Goal: Task Accomplishment & Management: Use online tool/utility

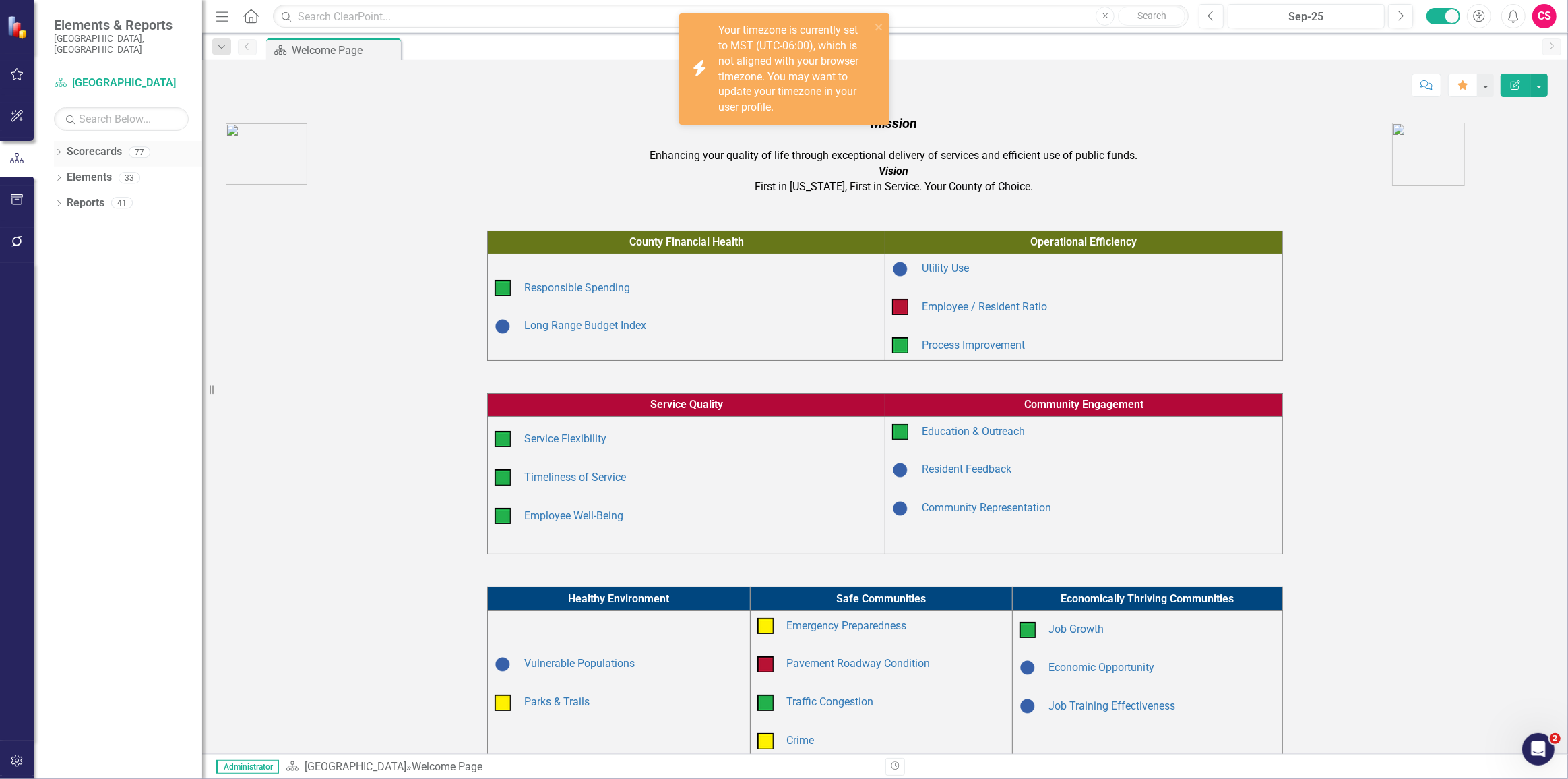
click at [59, 149] on icon at bounding box center [59, 152] width 4 height 6
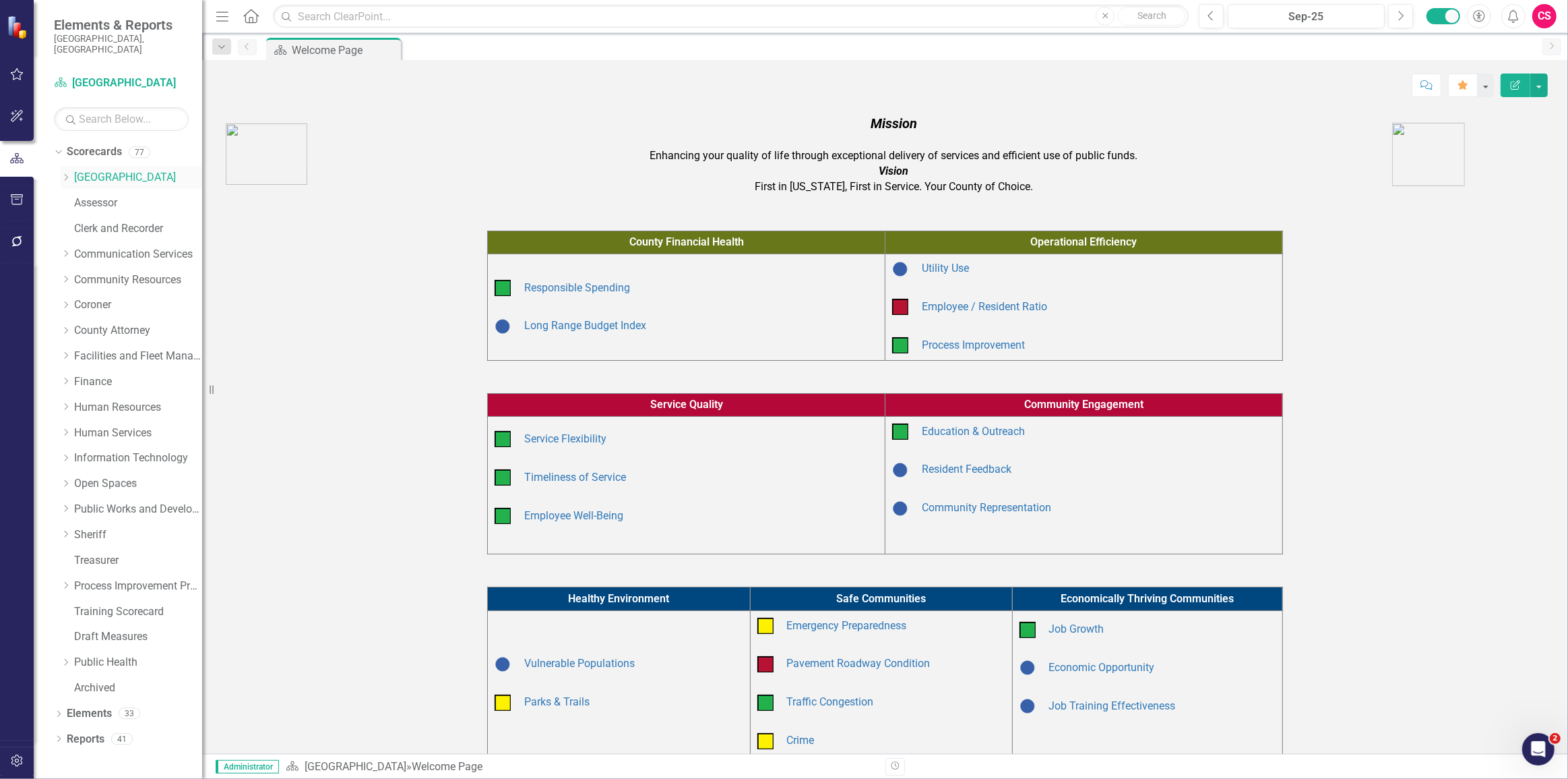
click at [66, 172] on div "Dropdown" at bounding box center [66, 178] width 10 height 11
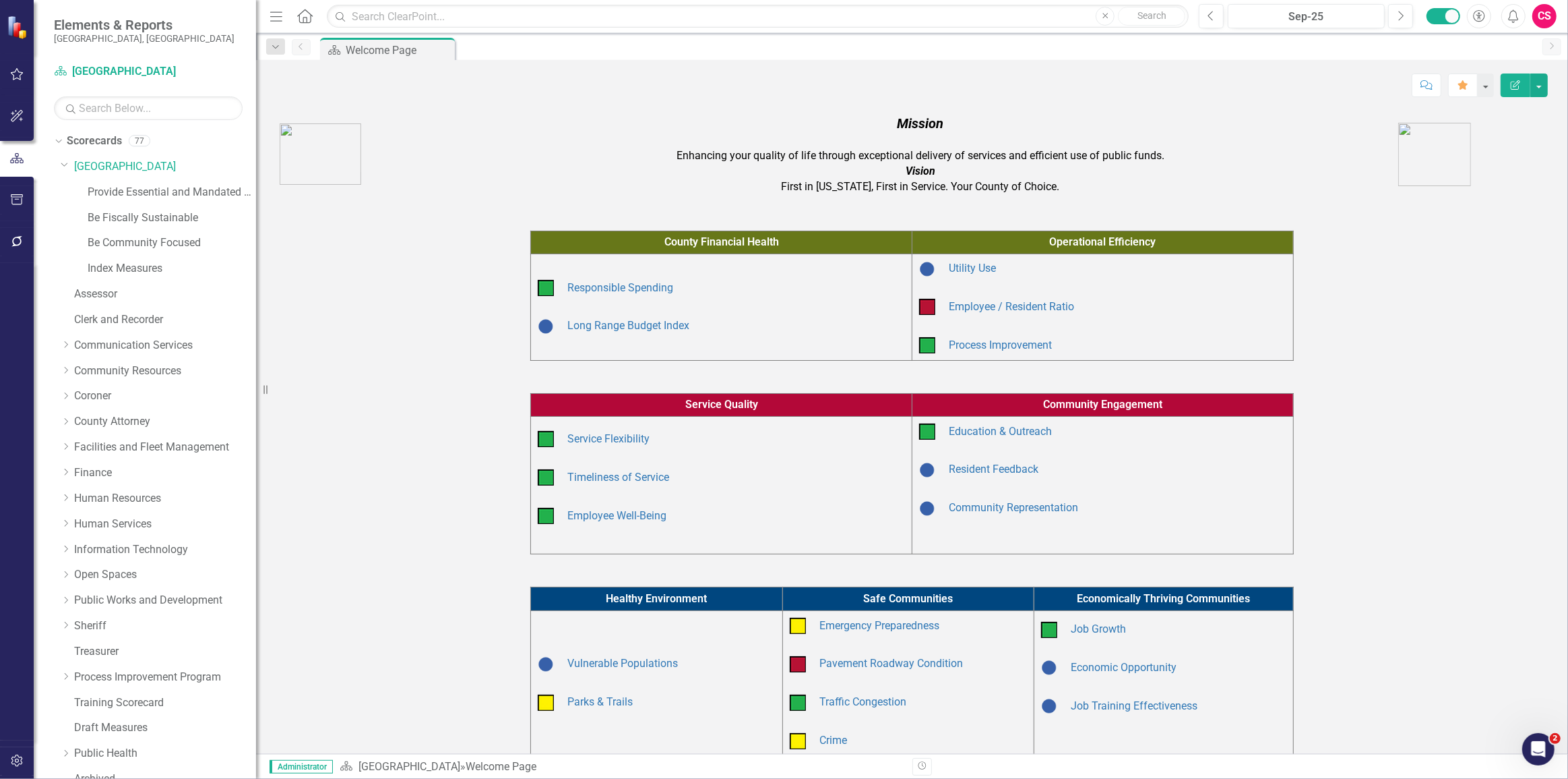
drag, startPoint x: 210, startPoint y: 201, endPoint x: 256, endPoint y: 192, distance: 46.9
click at [256, 192] on div "Resize" at bounding box center [262, 390] width 11 height 779
click at [122, 191] on link "Provide Essential and Mandated Services" at bounding box center [172, 192] width 169 height 16
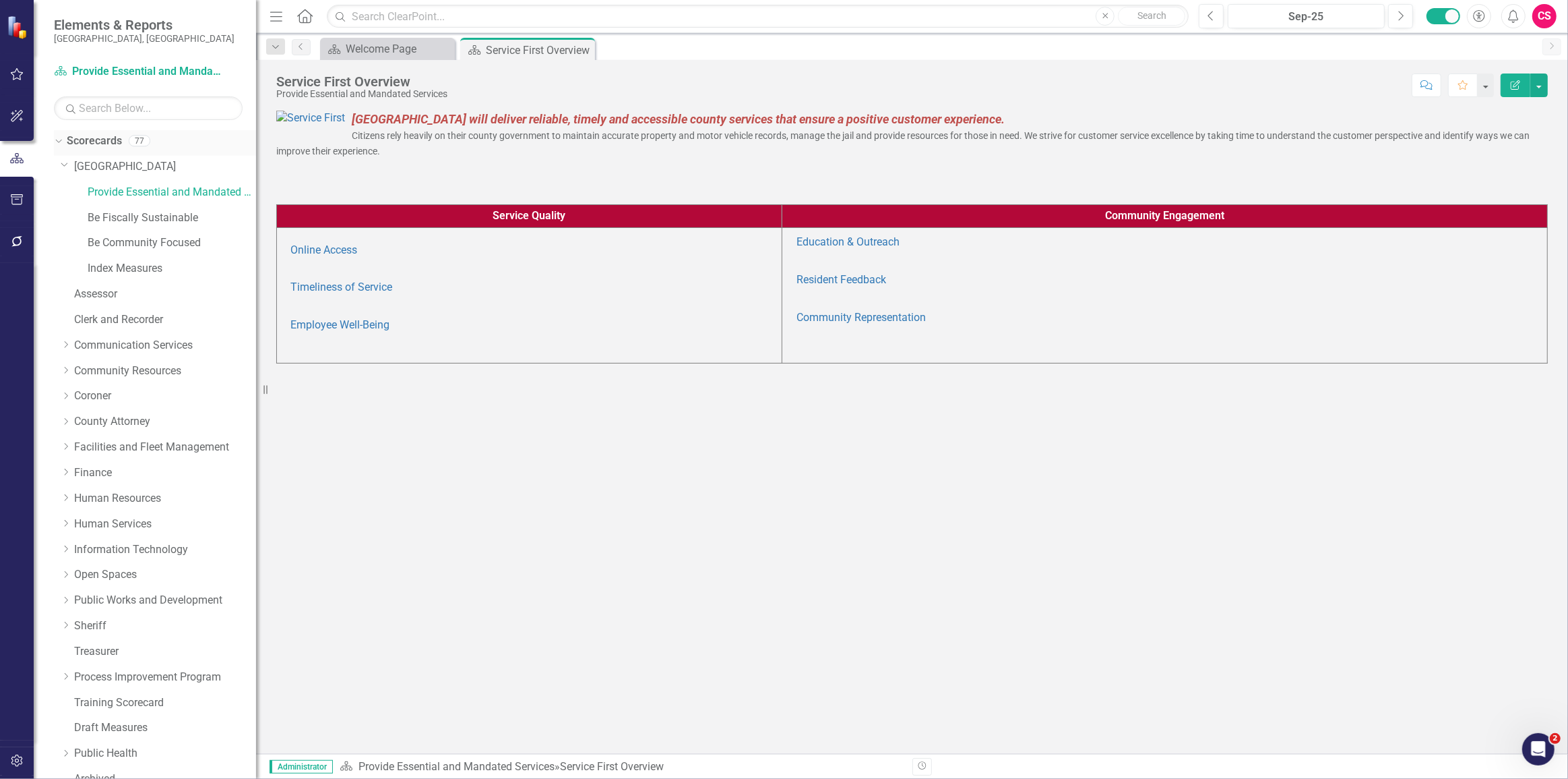
click at [99, 145] on link "Scorecards" at bounding box center [94, 141] width 55 height 16
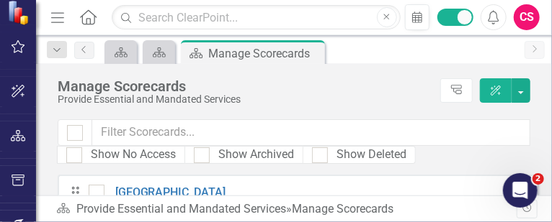
click at [2, 222] on button "button" at bounding box center [18, 226] width 32 height 30
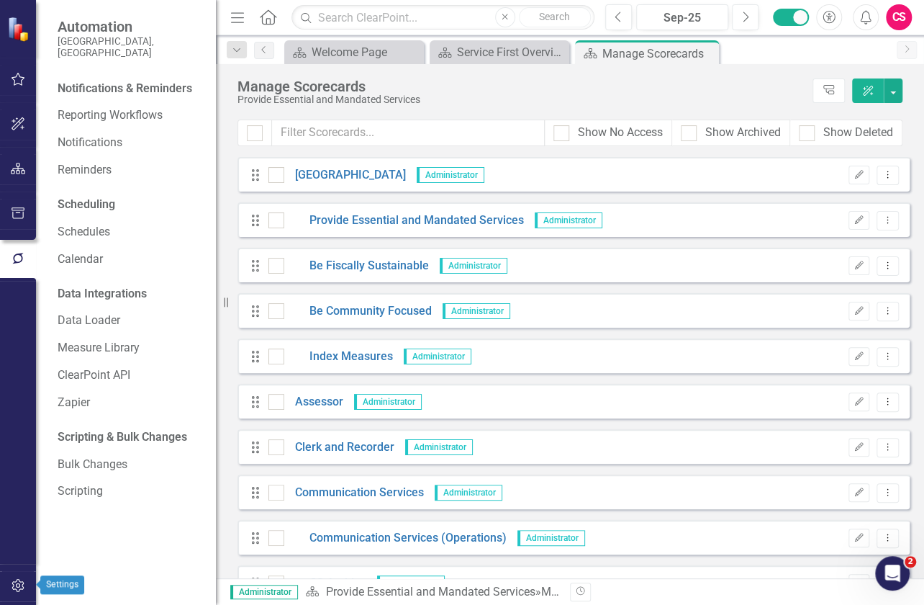
click at [19, 595] on button "button" at bounding box center [18, 586] width 32 height 30
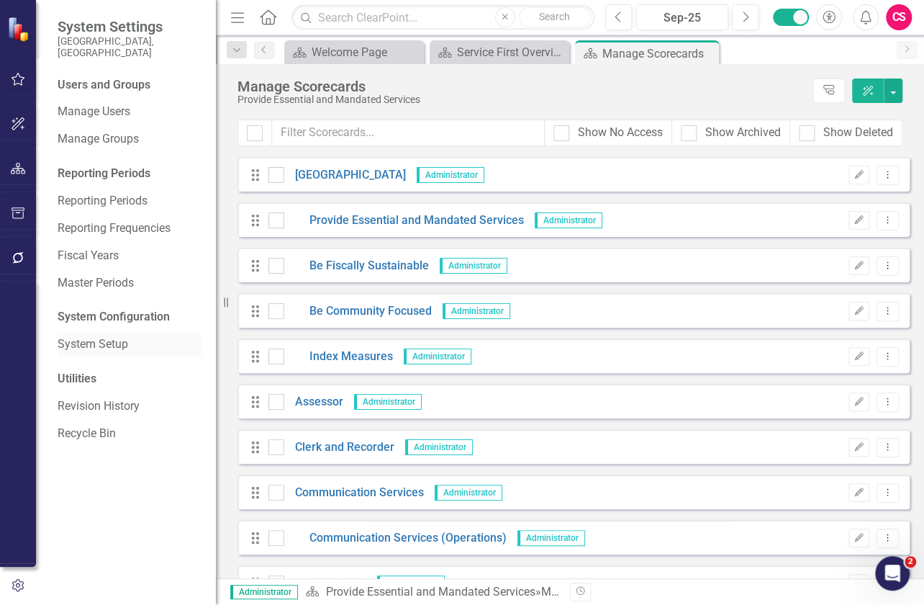
click at [104, 337] on link "System Setup" at bounding box center [130, 344] width 144 height 17
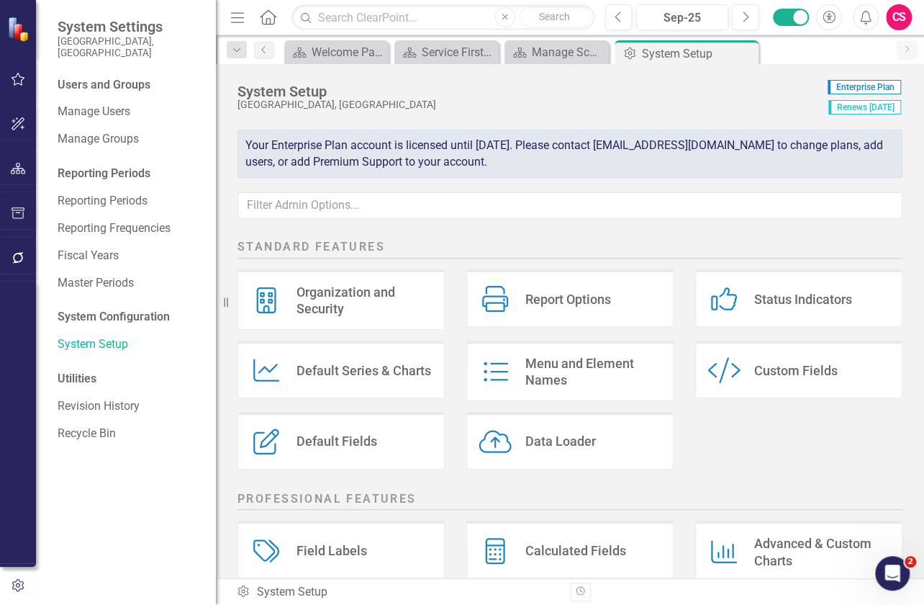
click at [108, 87] on div "Users and Groups Manage Users Manage Groups Reporting Periods Reporting Periods…" at bounding box center [126, 341] width 180 height 528
click at [100, 104] on link "Manage Users" at bounding box center [130, 112] width 144 height 17
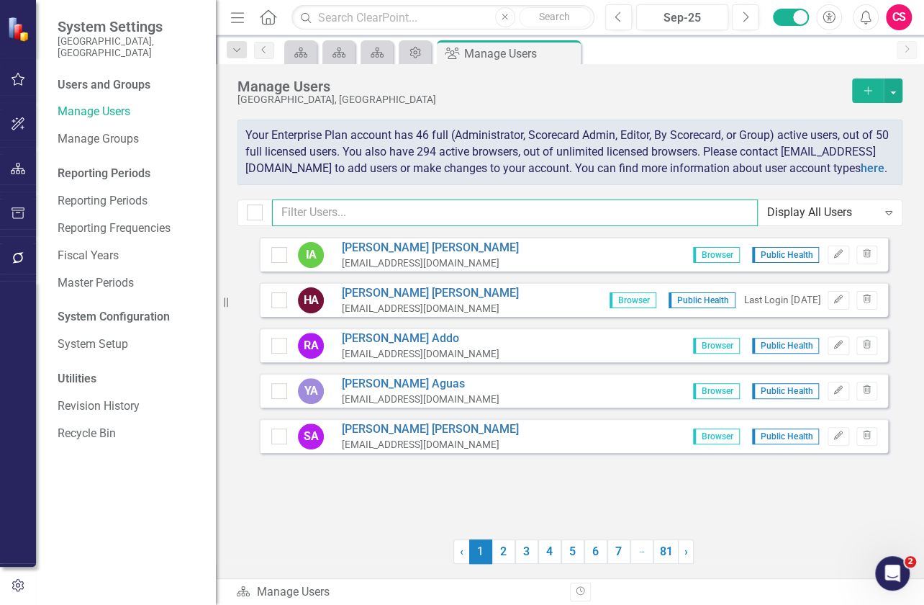
click at [424, 220] on input "text" at bounding box center [515, 212] width 486 height 27
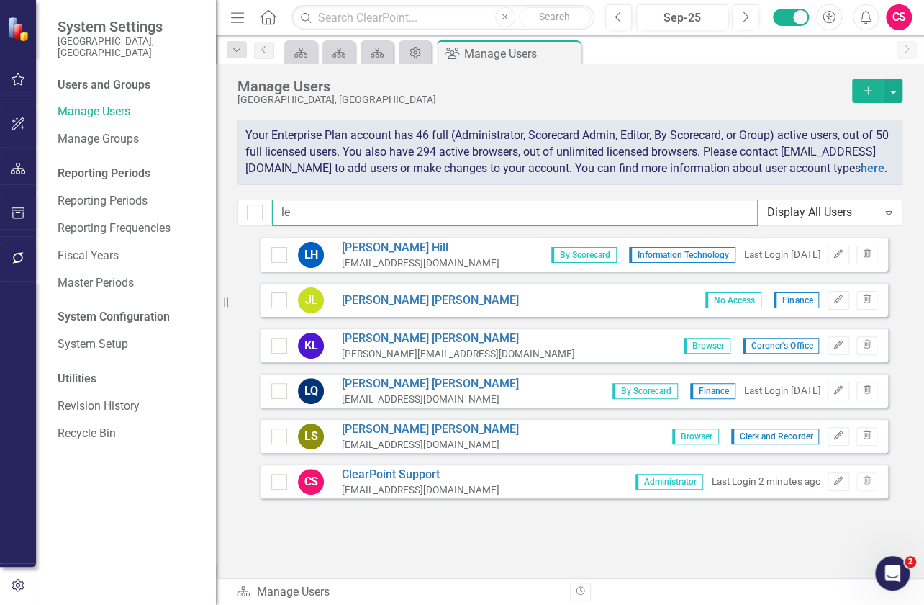
type input "l"
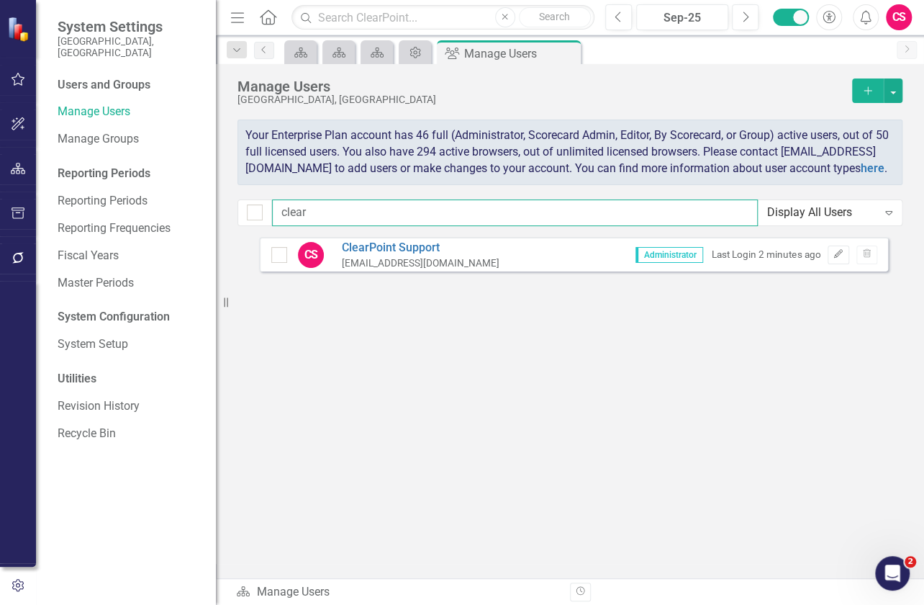
type input "clear"
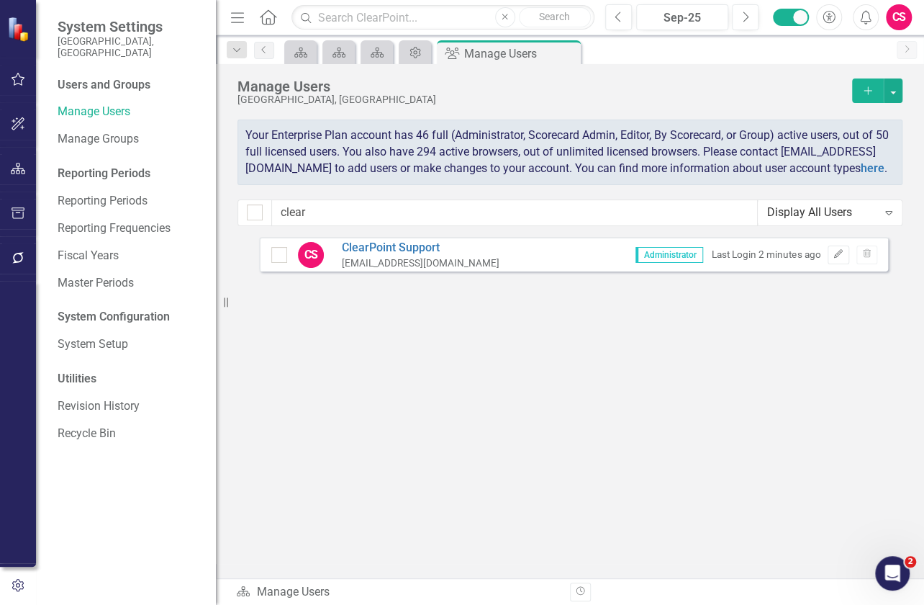
click at [849, 264] on div "Administrator Last Login 2 minutes ago Edit Trash" at bounding box center [751, 255] width 253 height 19
click at [828, 264] on button "Edit" at bounding box center [838, 255] width 21 height 19
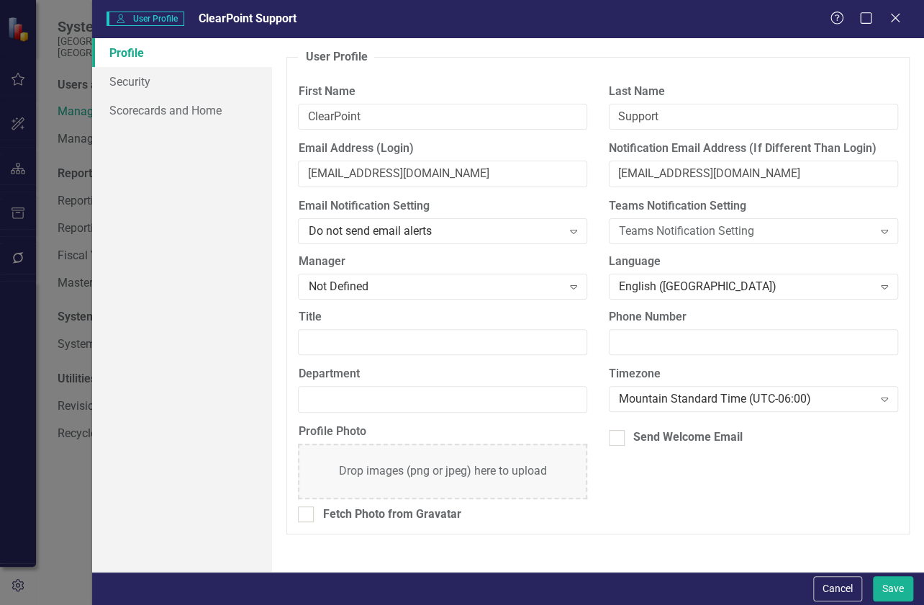
click at [833, 271] on div "User User Profile ClearPoint Support Help Maximize Close Profile Security Score…" at bounding box center [462, 302] width 924 height 605
drag, startPoint x: 197, startPoint y: 106, endPoint x: 207, endPoint y: 122, distance: 19.0
click at [197, 106] on link "Scorecards and Home" at bounding box center [182, 110] width 180 height 29
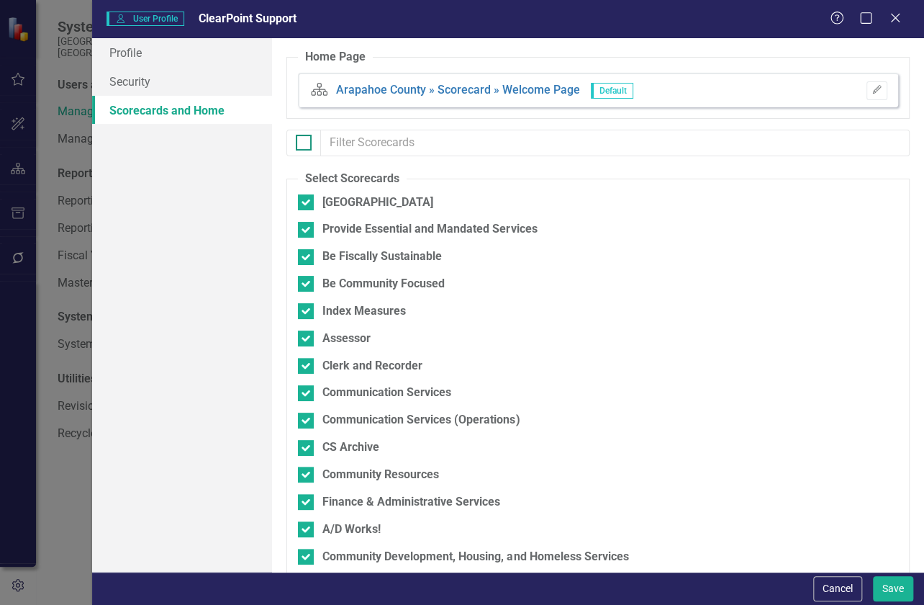
click at [310, 145] on div at bounding box center [304, 143] width 16 height 16
click at [305, 144] on input "checkbox" at bounding box center [300, 139] width 9 height 9
checkbox input "true"
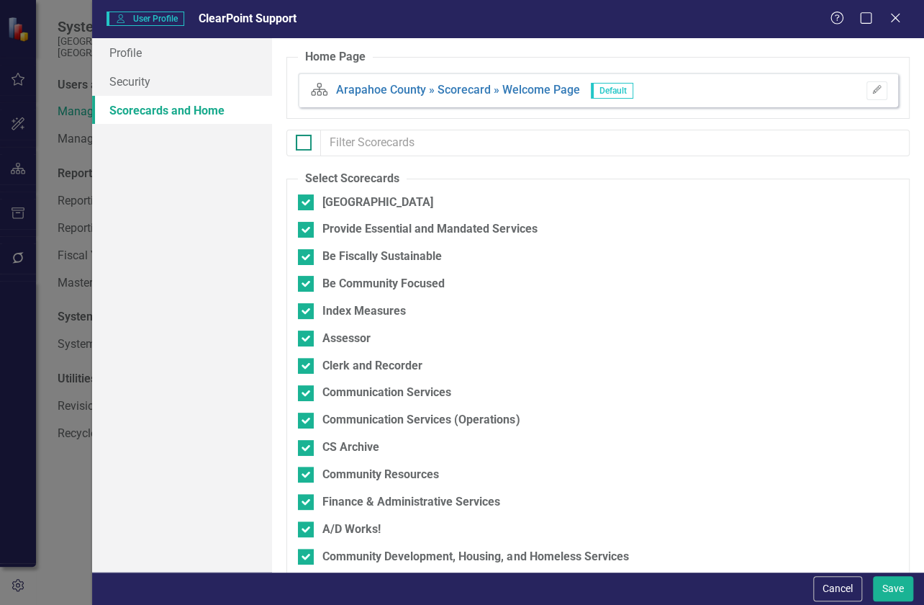
checkbox input "true"
click at [895, 586] on button "Save" at bounding box center [893, 588] width 40 height 25
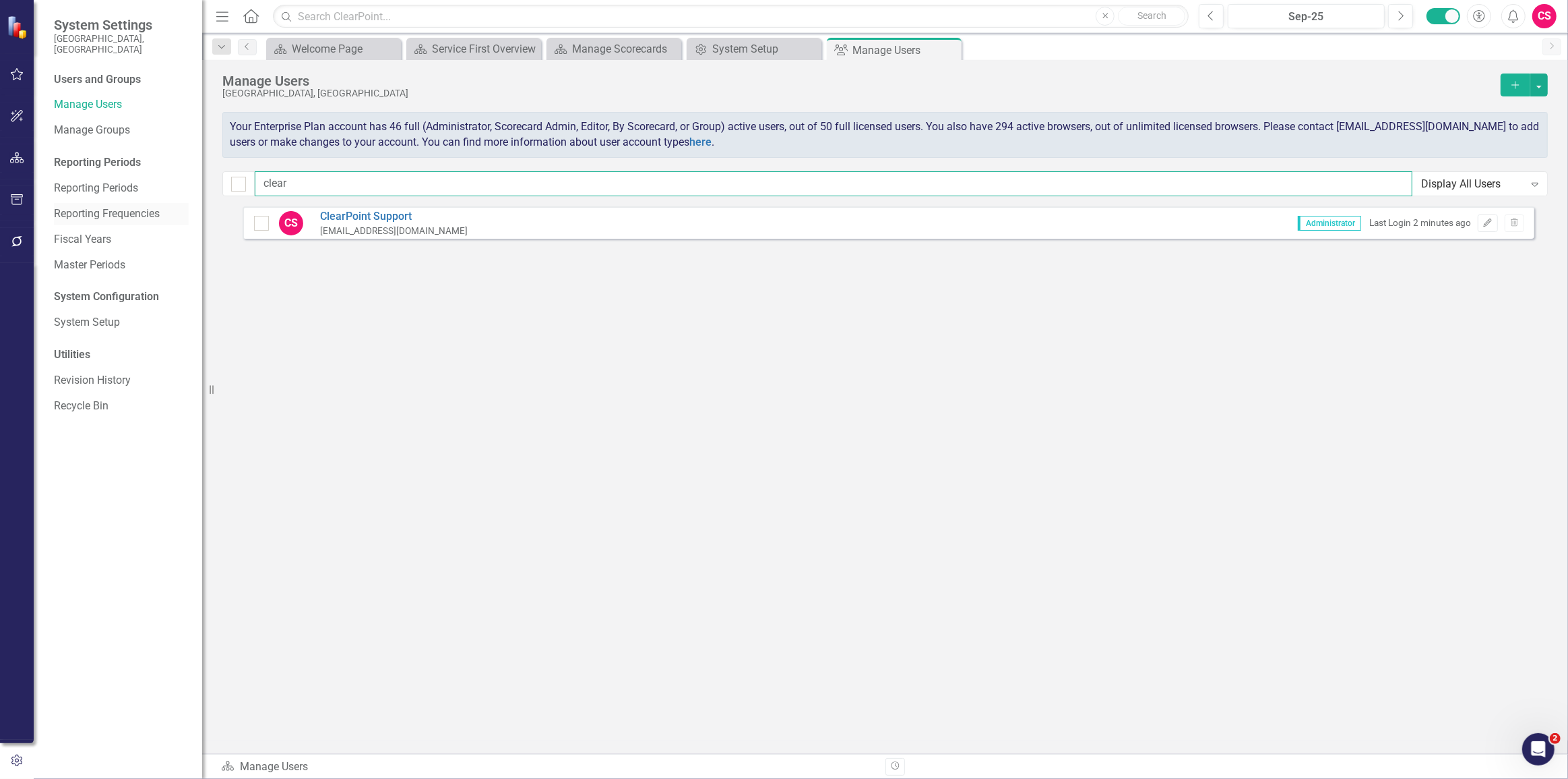
drag, startPoint x: 346, startPoint y: 188, endPoint x: 168, endPoint y: 198, distance: 178.3
click at [168, 198] on div "System Settings [GEOGRAPHIC_DATA], [GEOGRAPHIC_DATA] Users and Groups Manage Us…" at bounding box center [784, 390] width 1568 height 779
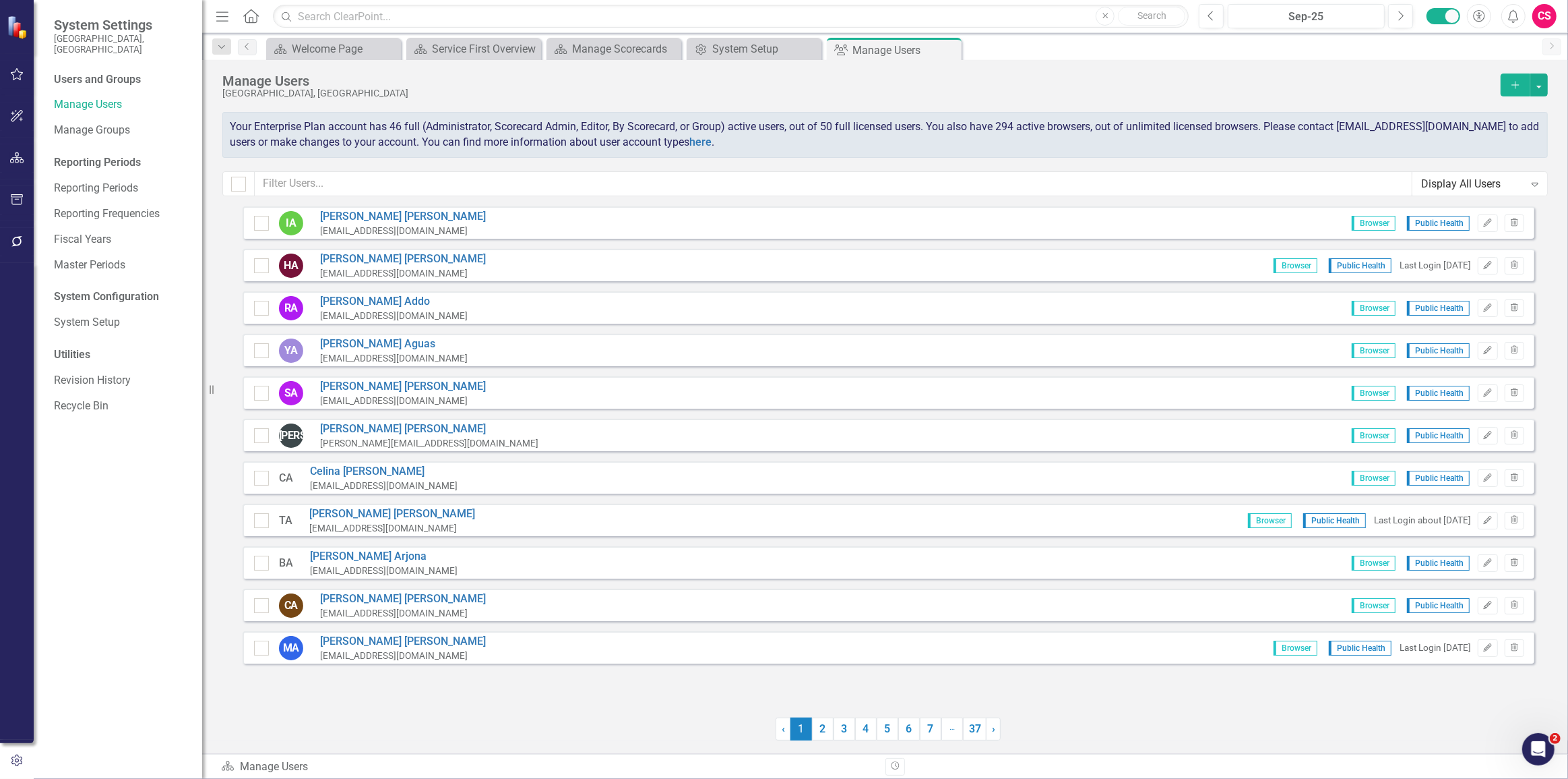
click at [13, 157] on icon "button" at bounding box center [17, 158] width 14 height 11
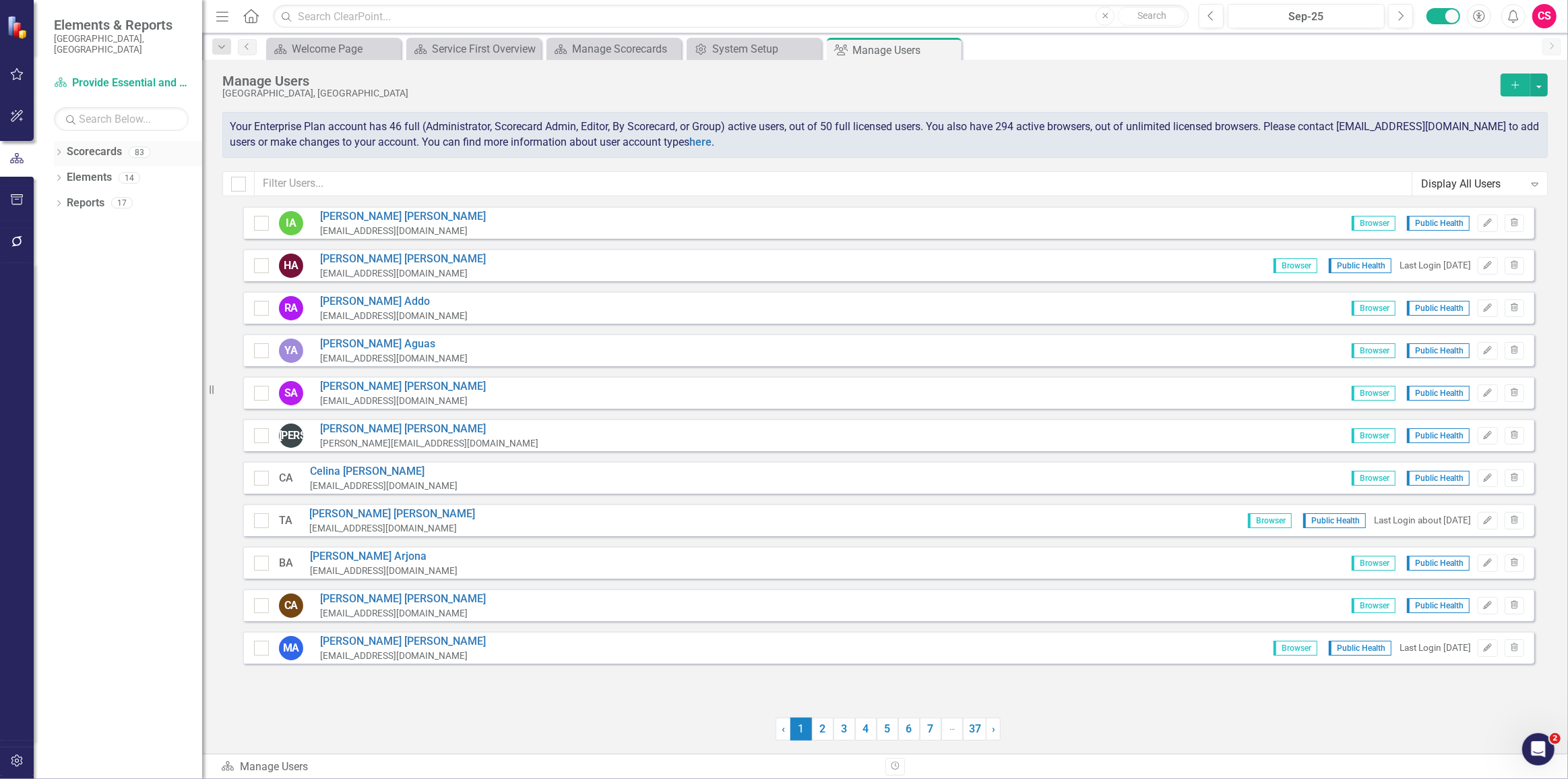
click at [65, 146] on div "Dropdown Scorecards 83" at bounding box center [128, 153] width 148 height 25
click at [61, 148] on div "Dropdown" at bounding box center [59, 154] width 9 height 11
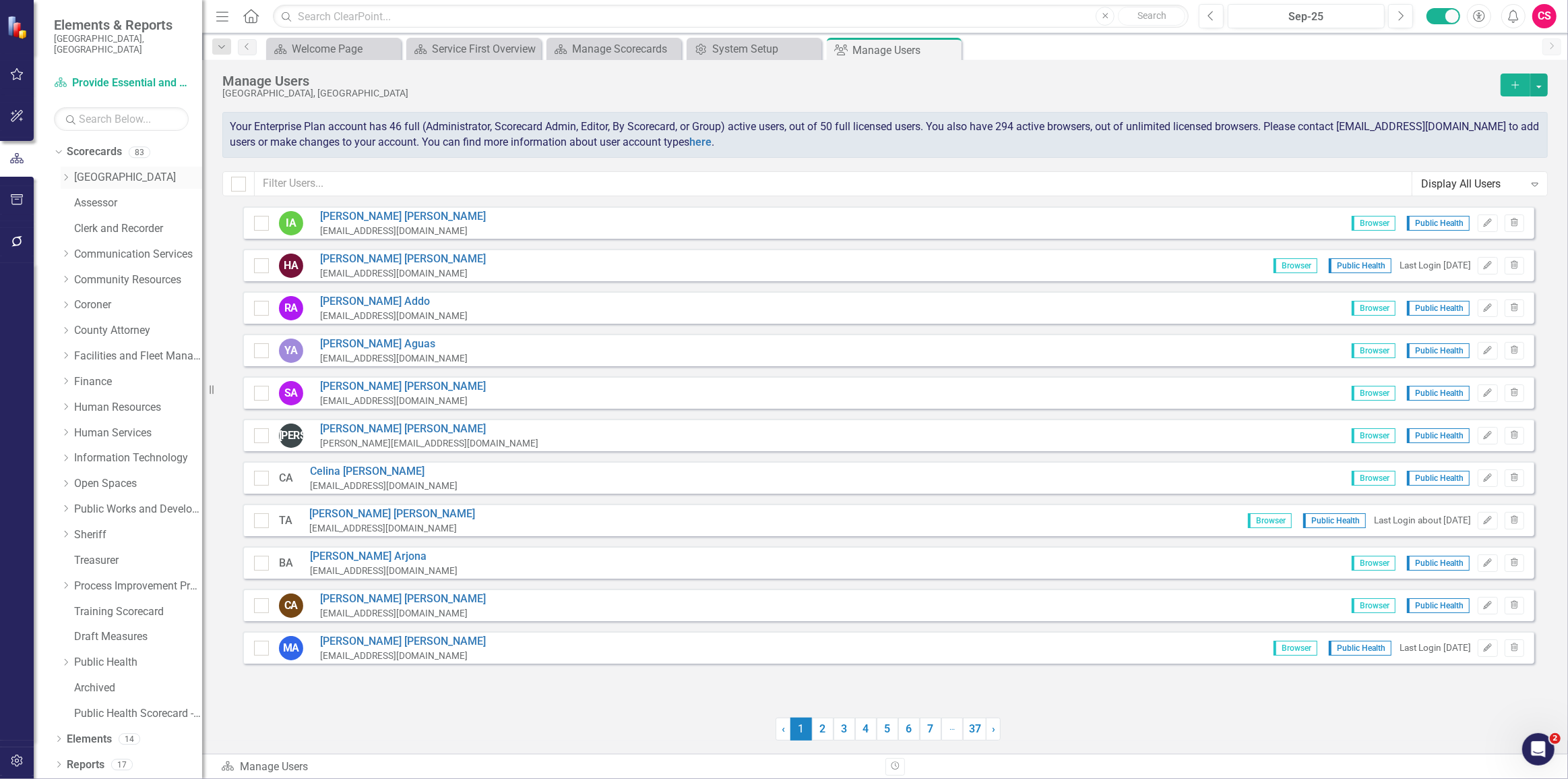
click at [65, 173] on icon "Dropdown" at bounding box center [66, 177] width 10 height 8
click at [112, 172] on link "[GEOGRAPHIC_DATA]" at bounding box center [138, 177] width 128 height 16
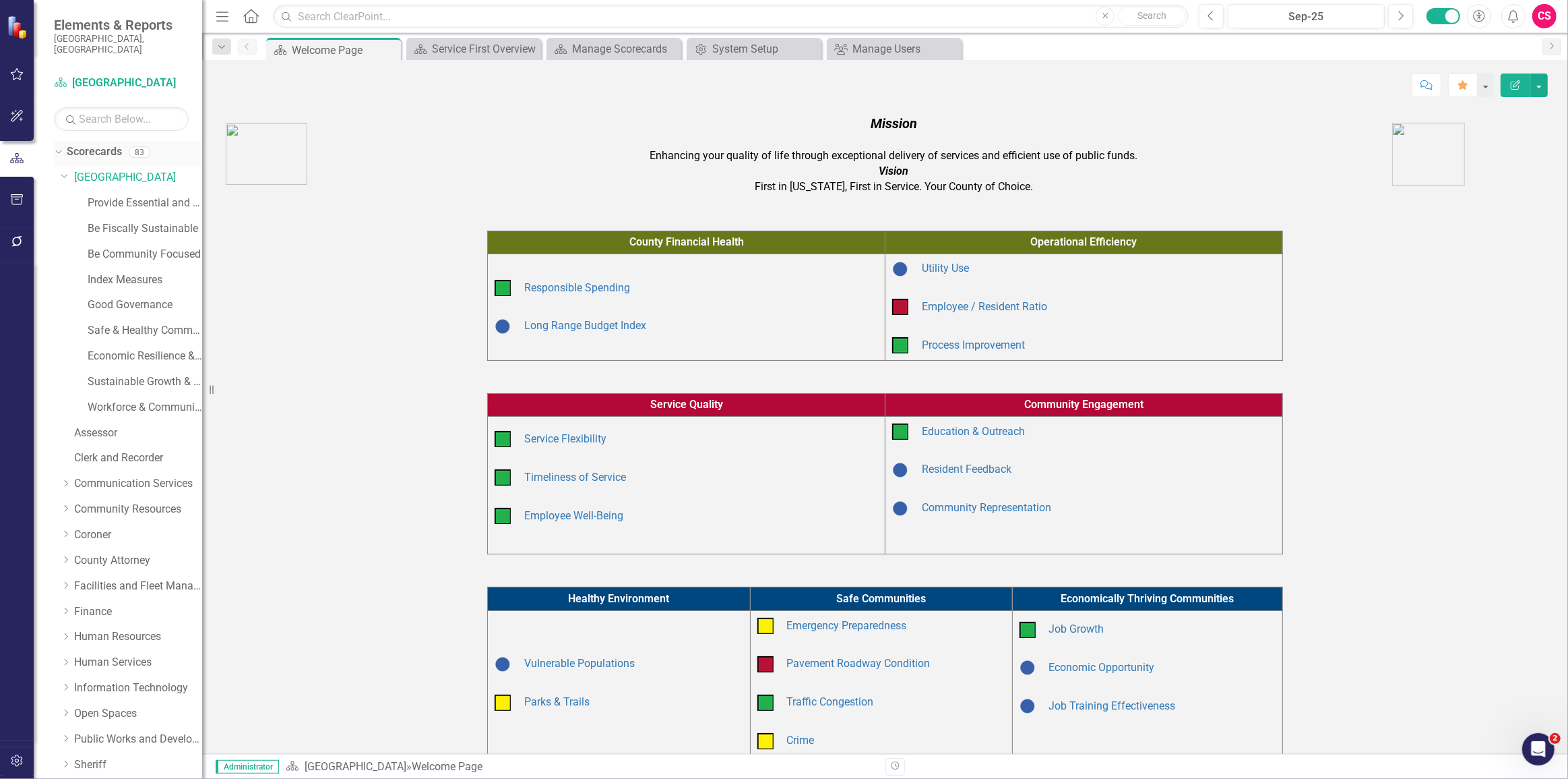
click at [62, 147] on div "Dropdown" at bounding box center [56, 152] width 11 height 9
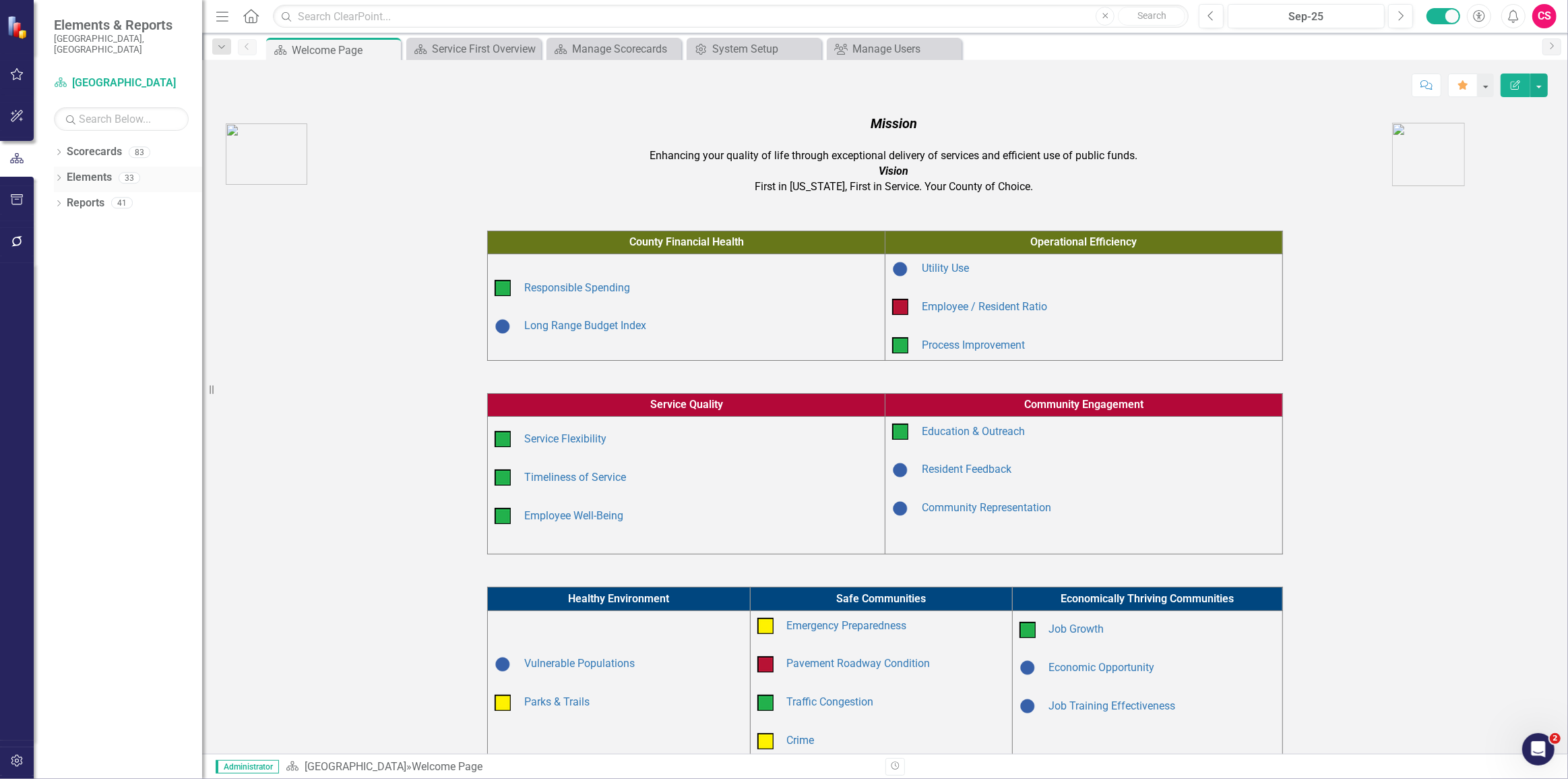
click at [58, 174] on icon at bounding box center [59, 177] width 4 height 6
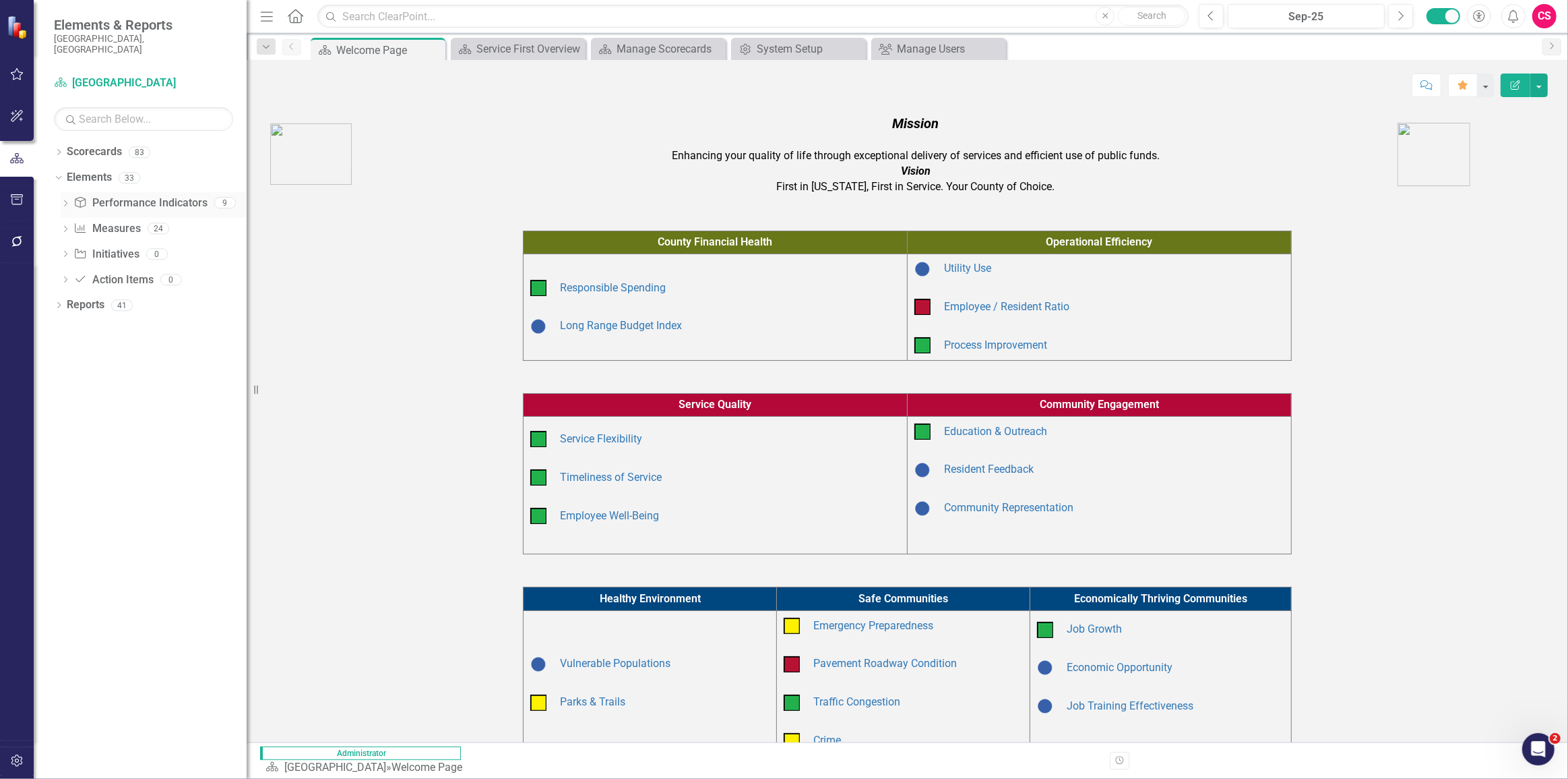
drag, startPoint x: 211, startPoint y: 202, endPoint x: 78, endPoint y: 189, distance: 133.6
click at [247, 204] on div "Resize" at bounding box center [253, 390] width 11 height 779
click at [64, 201] on icon "Dropdown" at bounding box center [66, 205] width 9 height 7
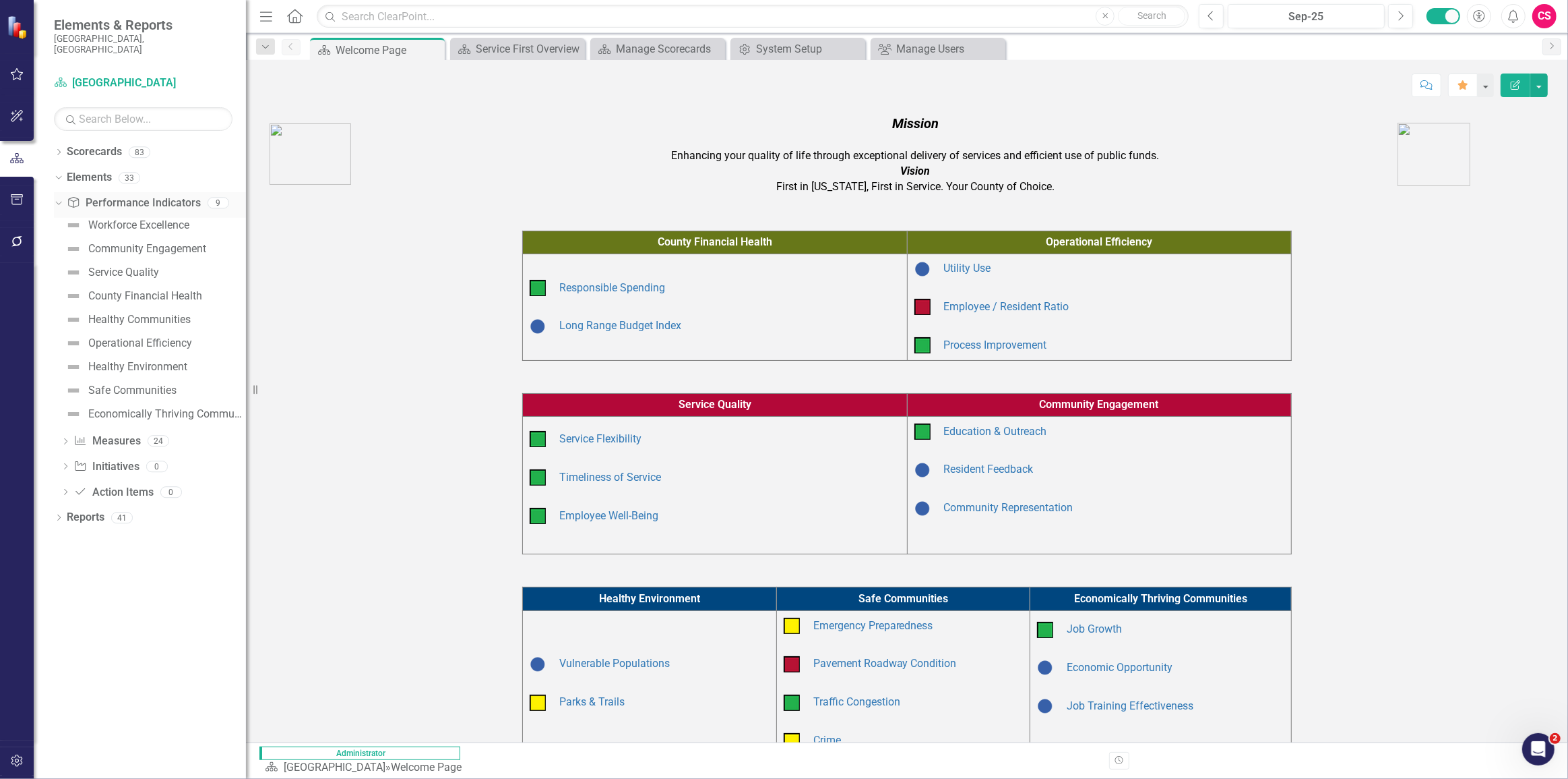
click at [62, 201] on icon at bounding box center [58, 203] width 6 height 4
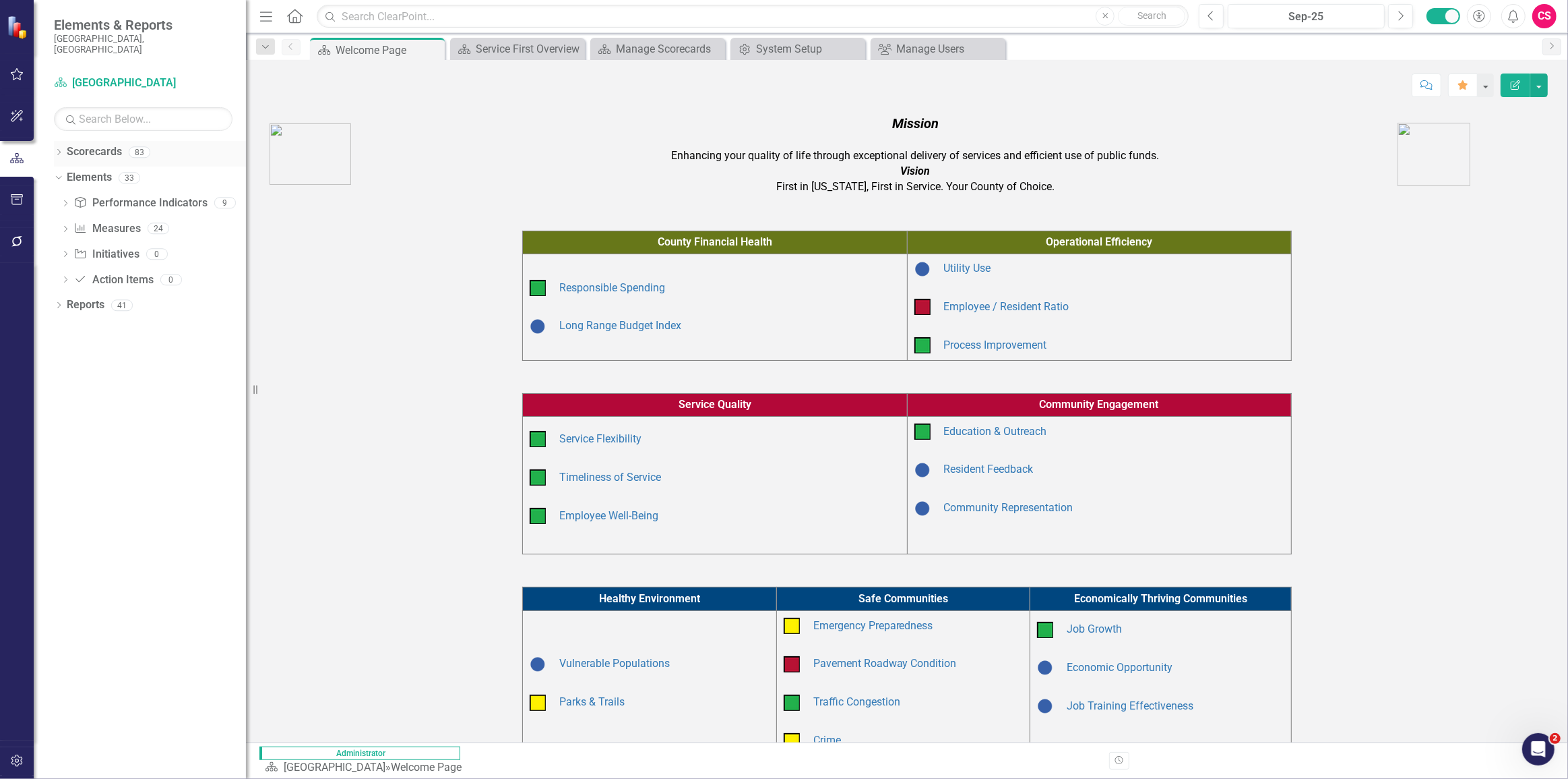
click at [58, 149] on icon at bounding box center [59, 152] width 4 height 6
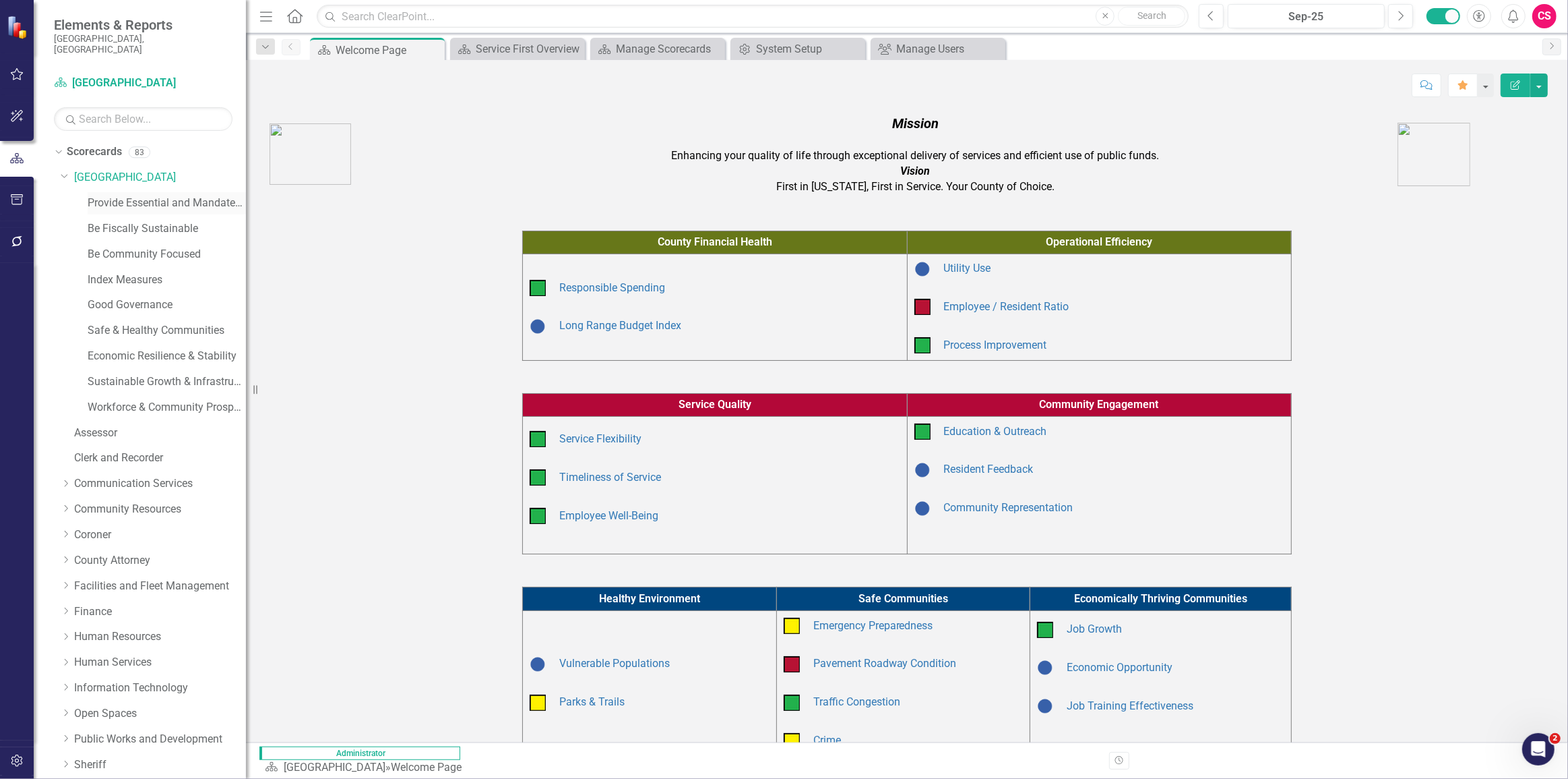
click at [107, 196] on link "Provide Essential and Mandated Services" at bounding box center [167, 203] width 158 height 16
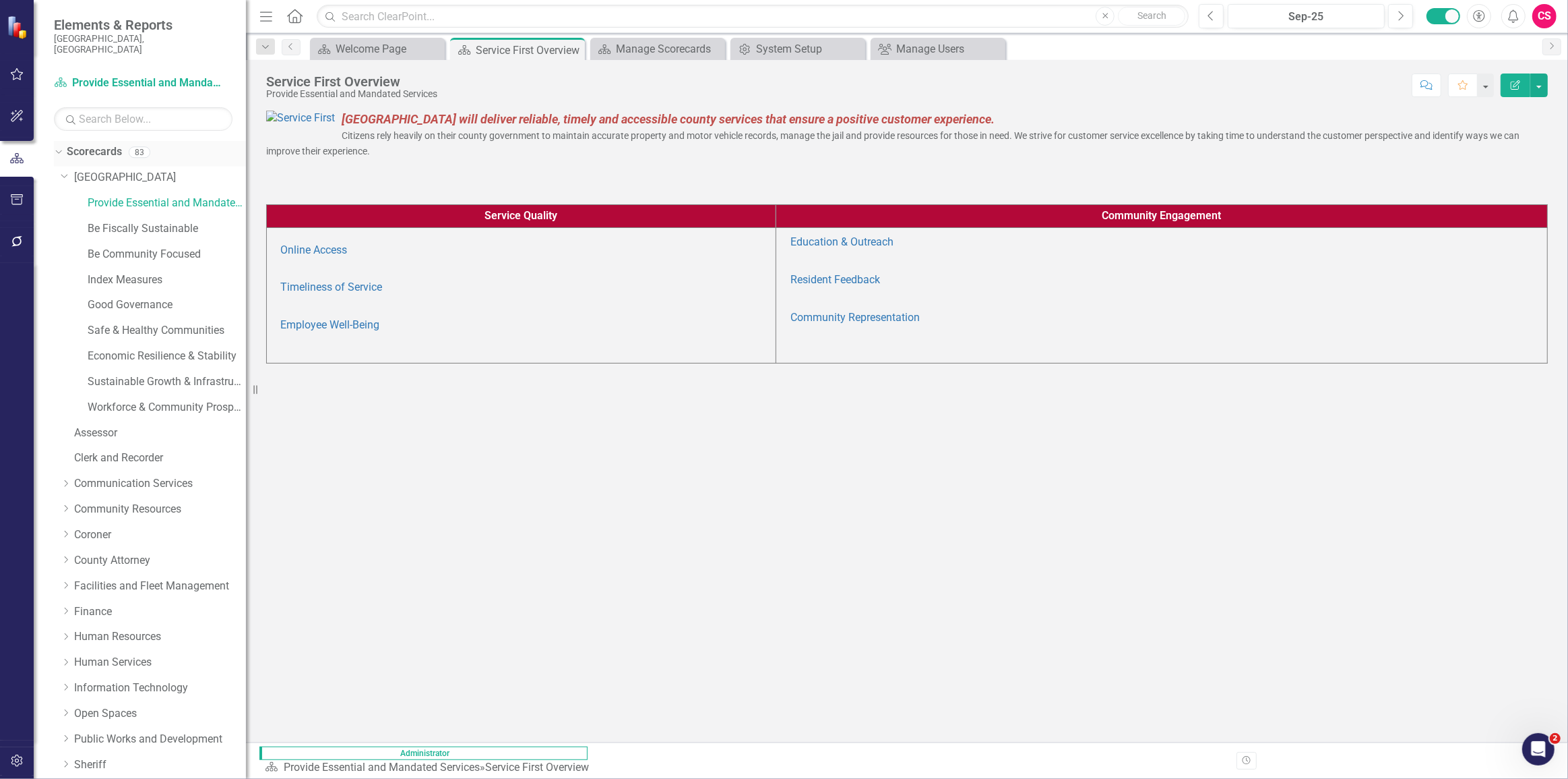
click at [59, 147] on icon "Dropdown" at bounding box center [57, 152] width 7 height 9
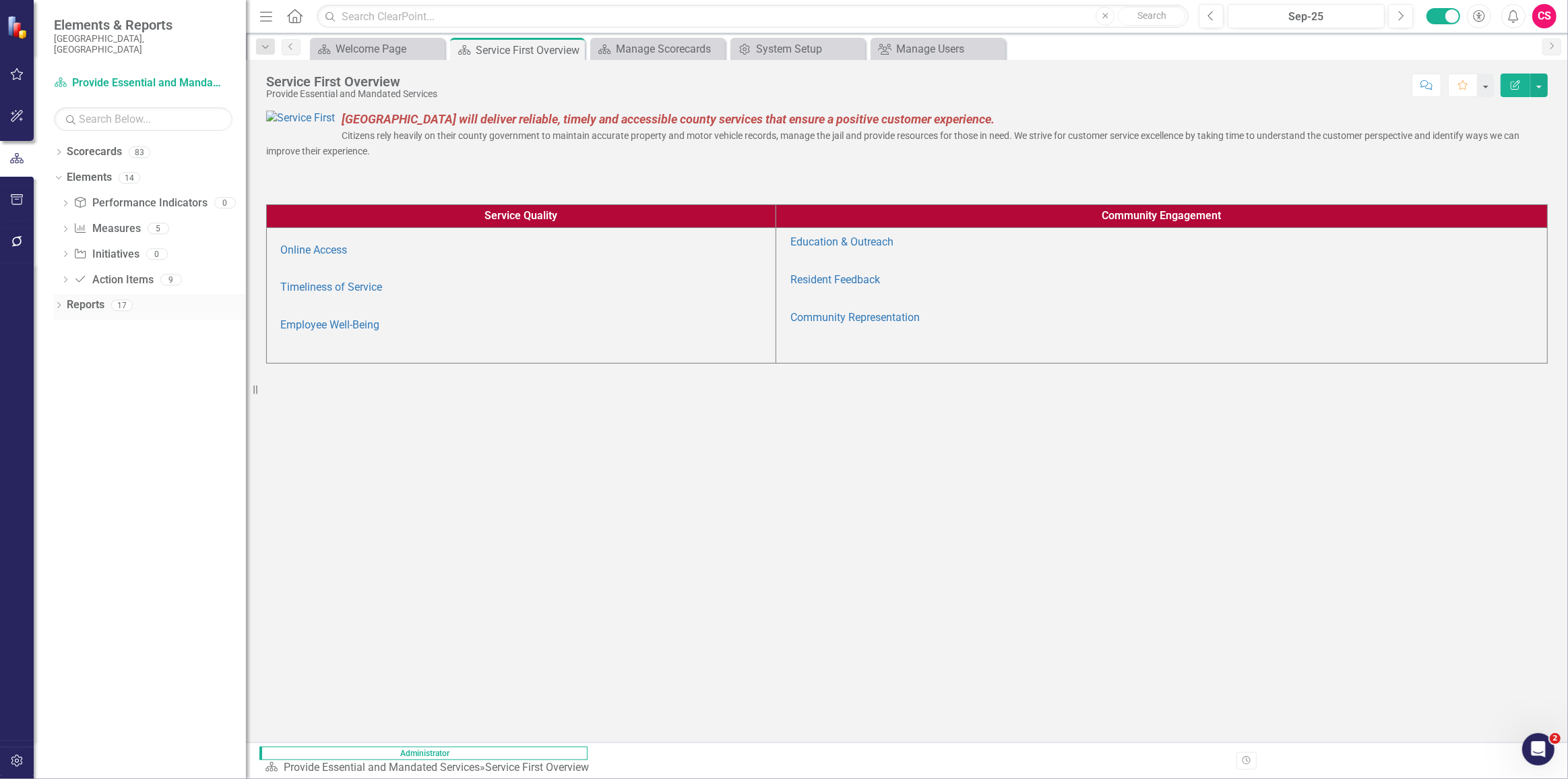
click at [76, 298] on link "Reports" at bounding box center [85, 305] width 37 height 16
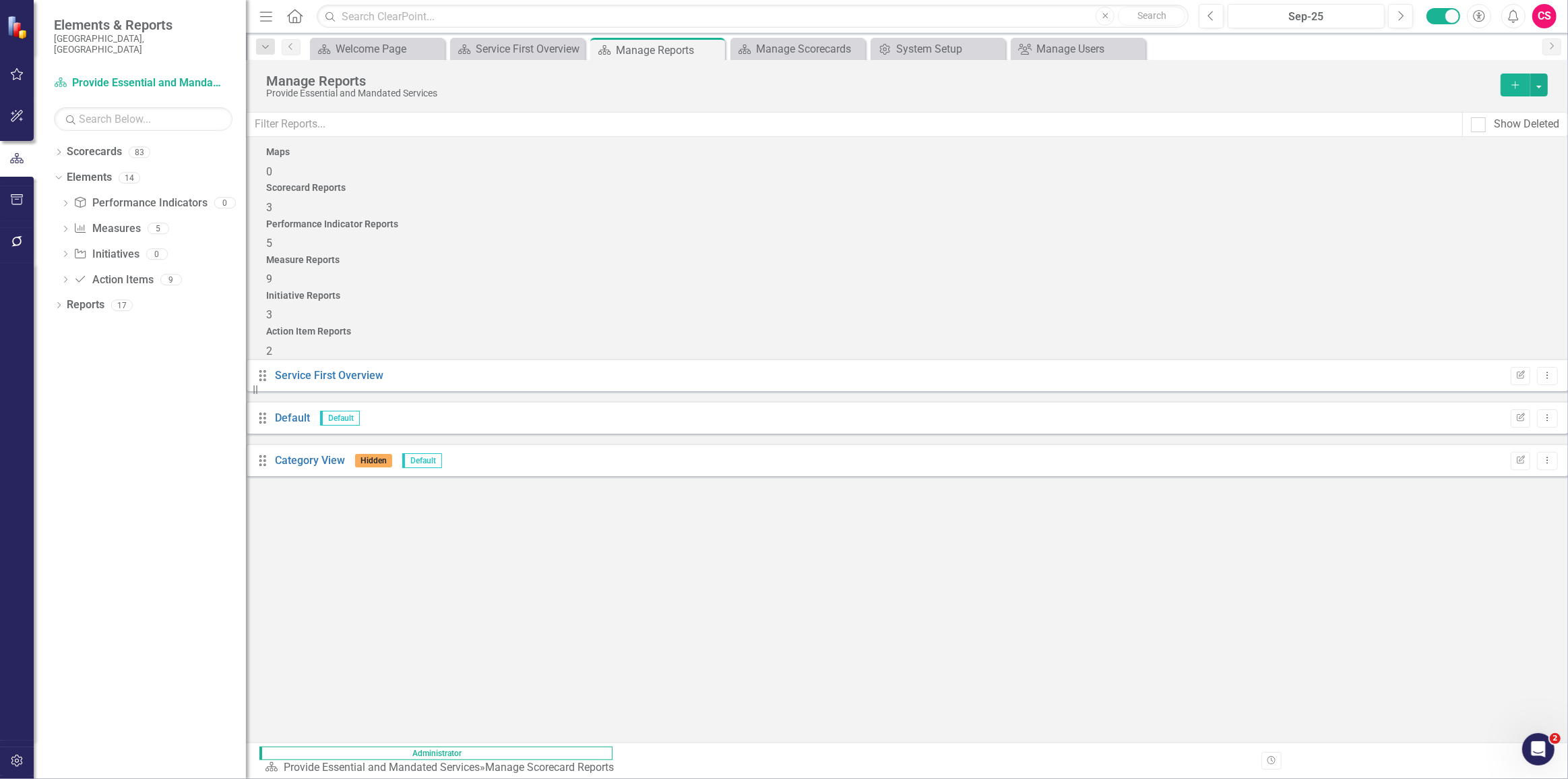
click at [832, 219] on div "Performance Indicator Reports 5" at bounding box center [906, 235] width 1282 height 33
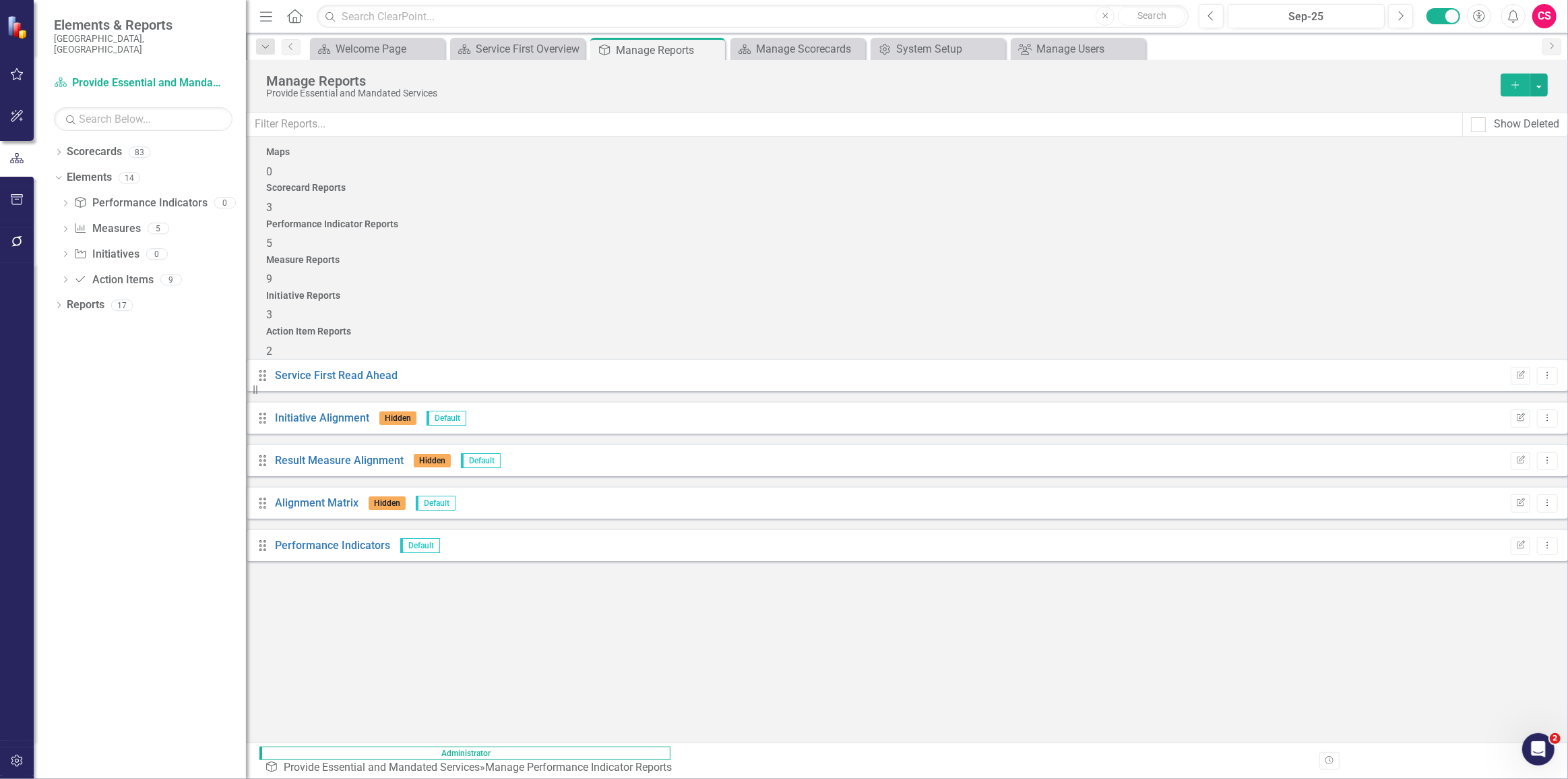
click at [1522, 80] on button "Add" at bounding box center [1516, 84] width 30 height 22
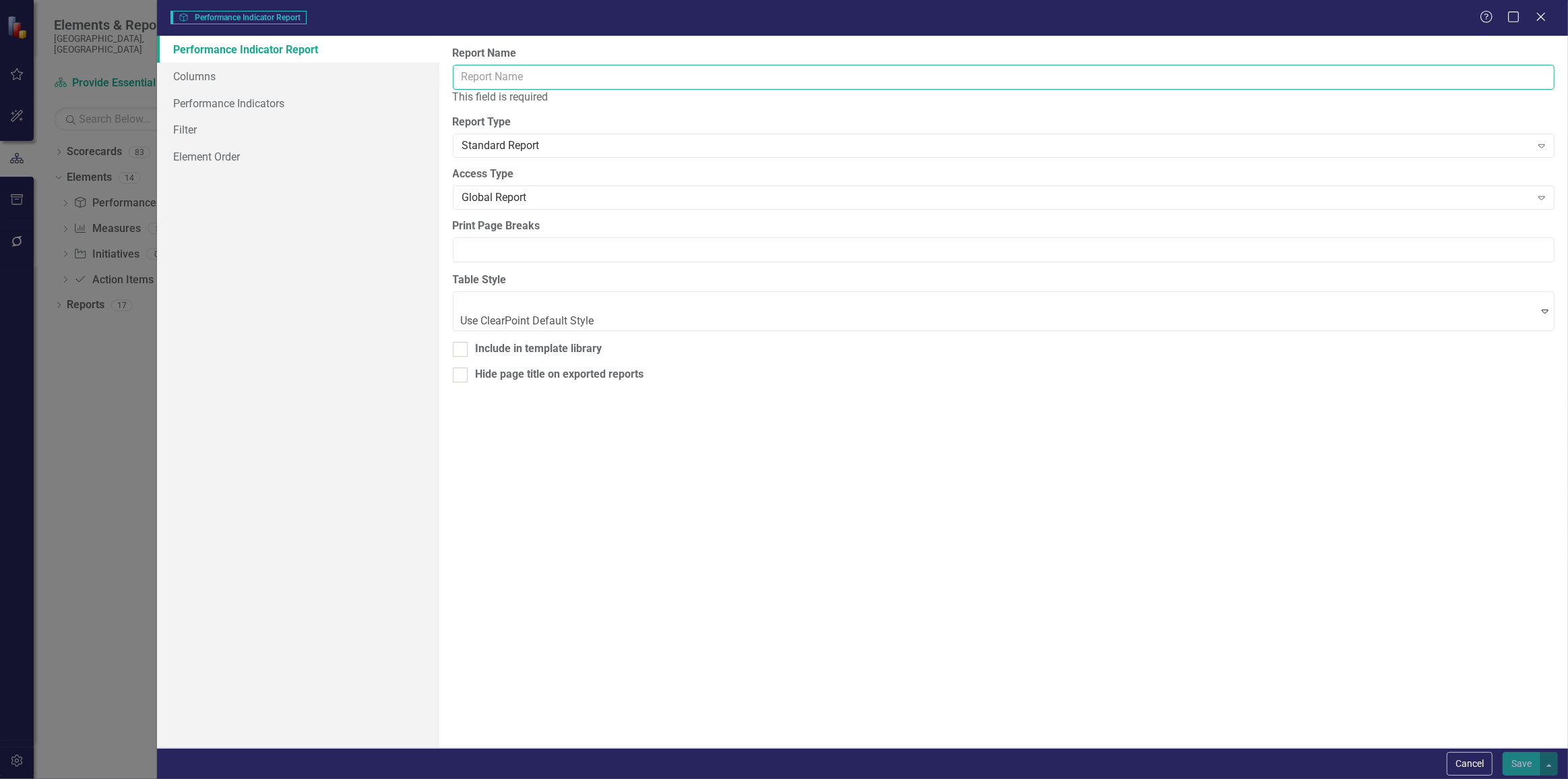
click at [755, 66] on input "Report Name" at bounding box center [1004, 77] width 1102 height 25
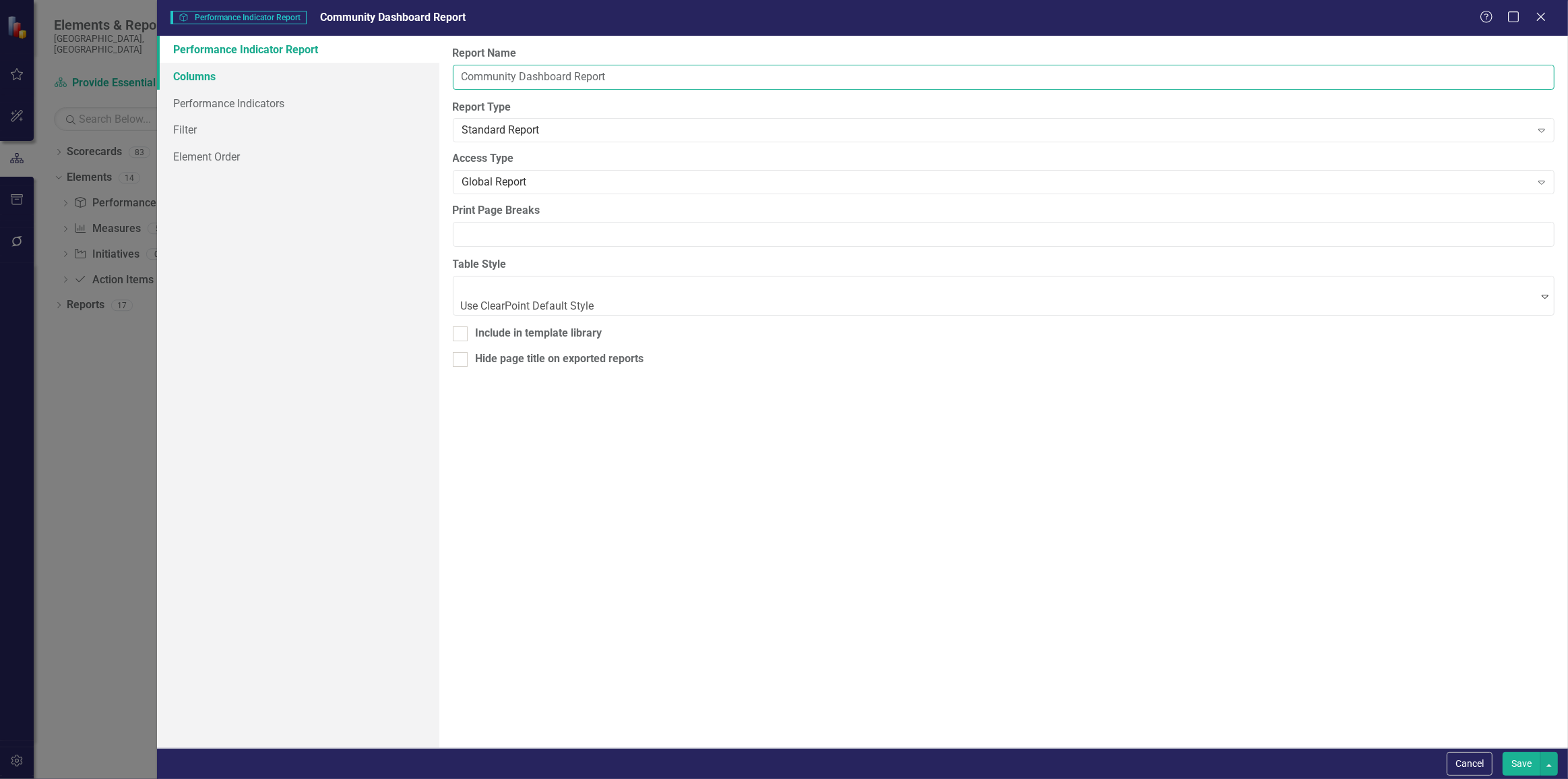
type input "Community Dashboard Report"
click at [326, 80] on link "Columns" at bounding box center [299, 76] width 283 height 27
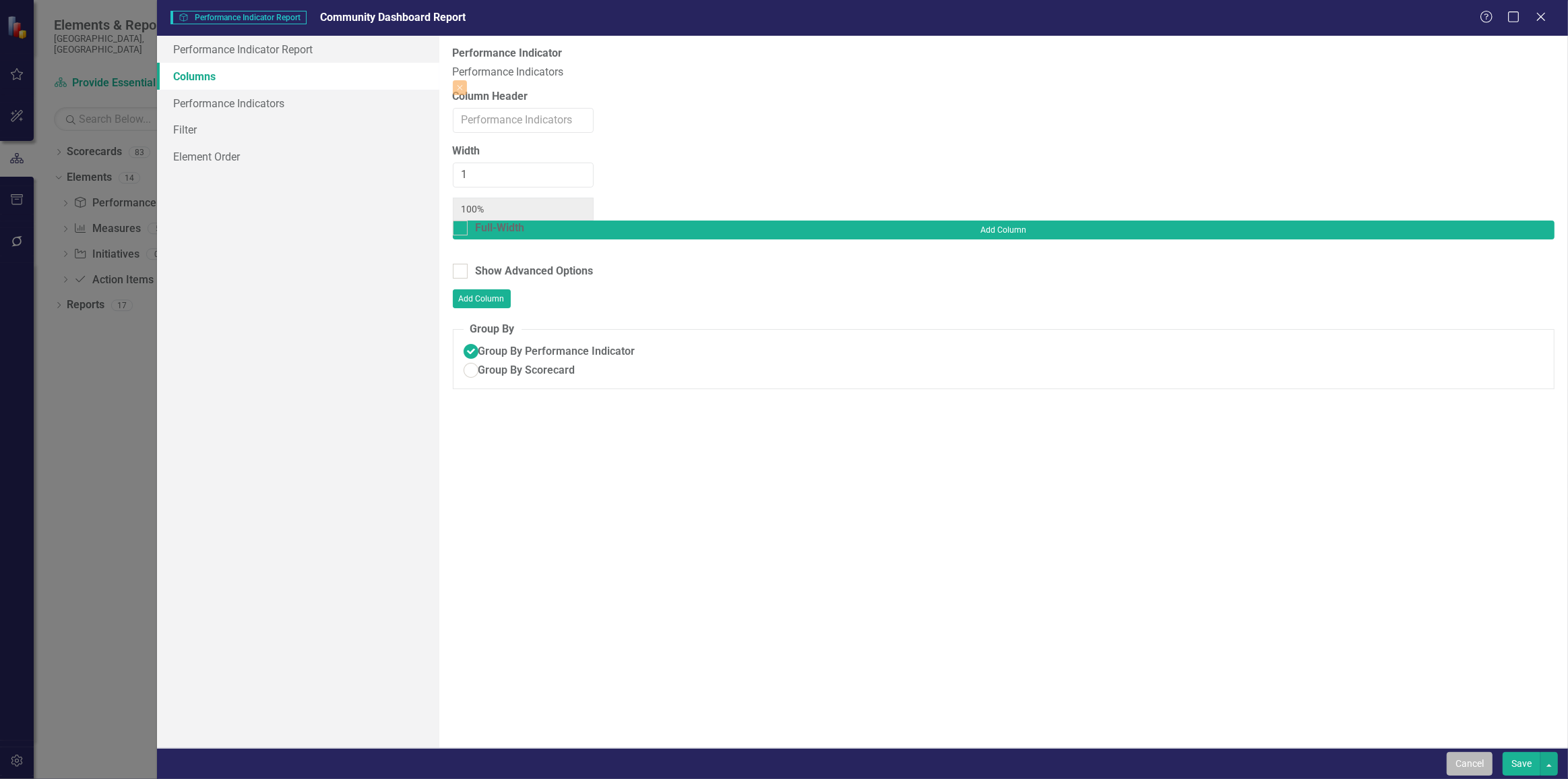
click at [1470, 764] on button "Cancel" at bounding box center [1470, 763] width 46 height 23
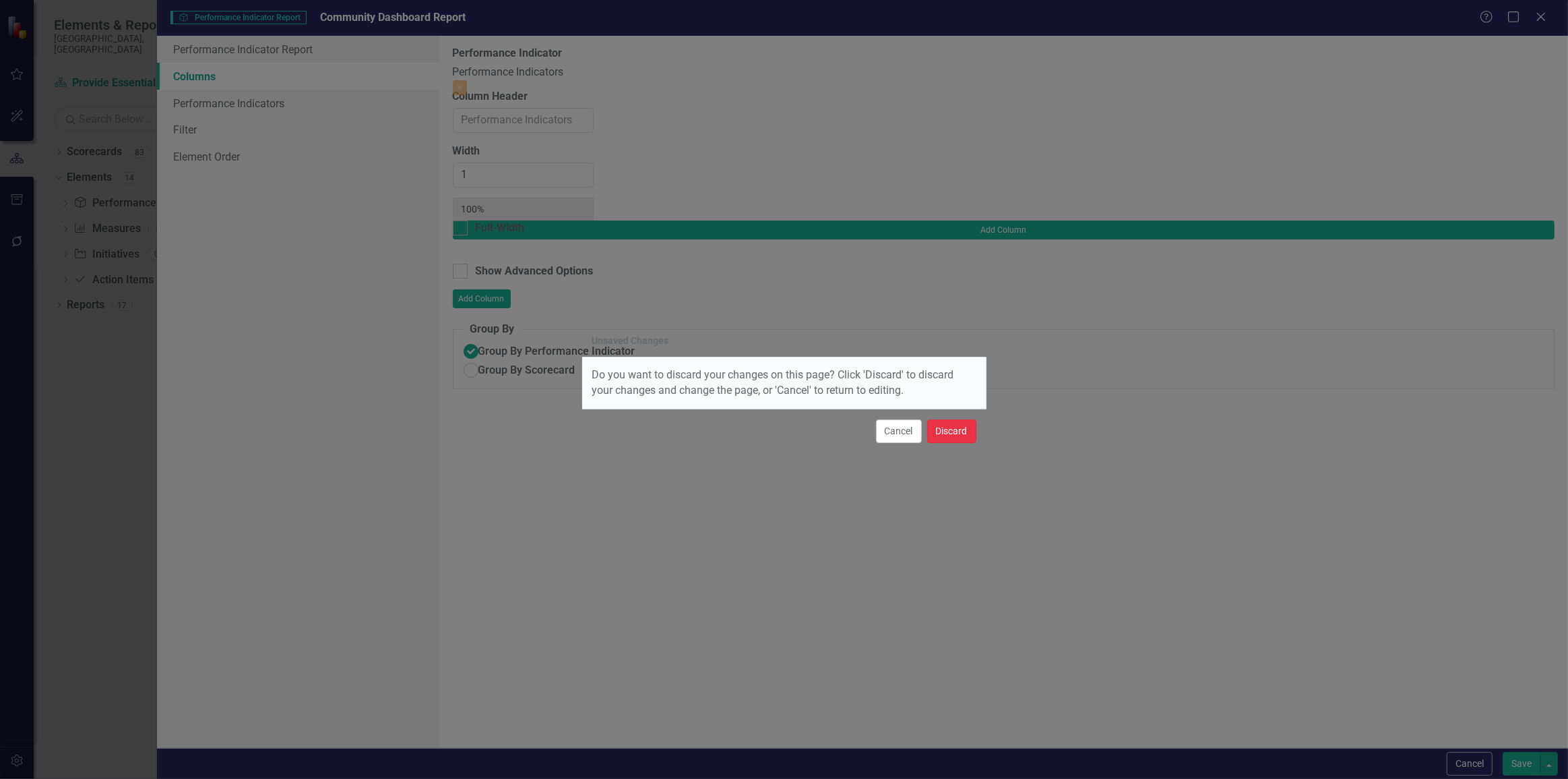
click at [935, 427] on button "Discard" at bounding box center [952, 431] width 50 height 23
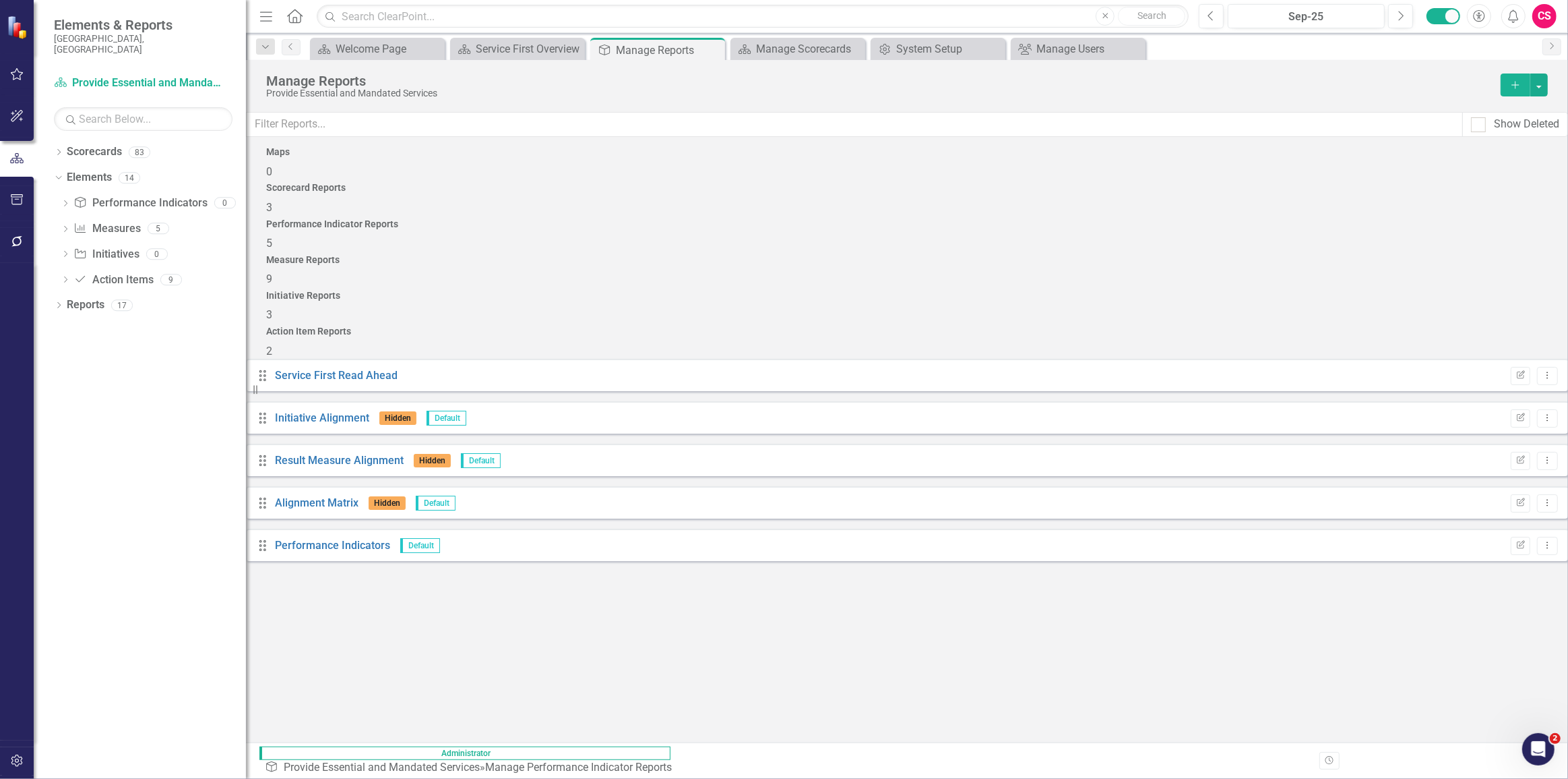
click at [1029, 255] on h4 "Measure Reports" at bounding box center [906, 259] width 1282 height 10
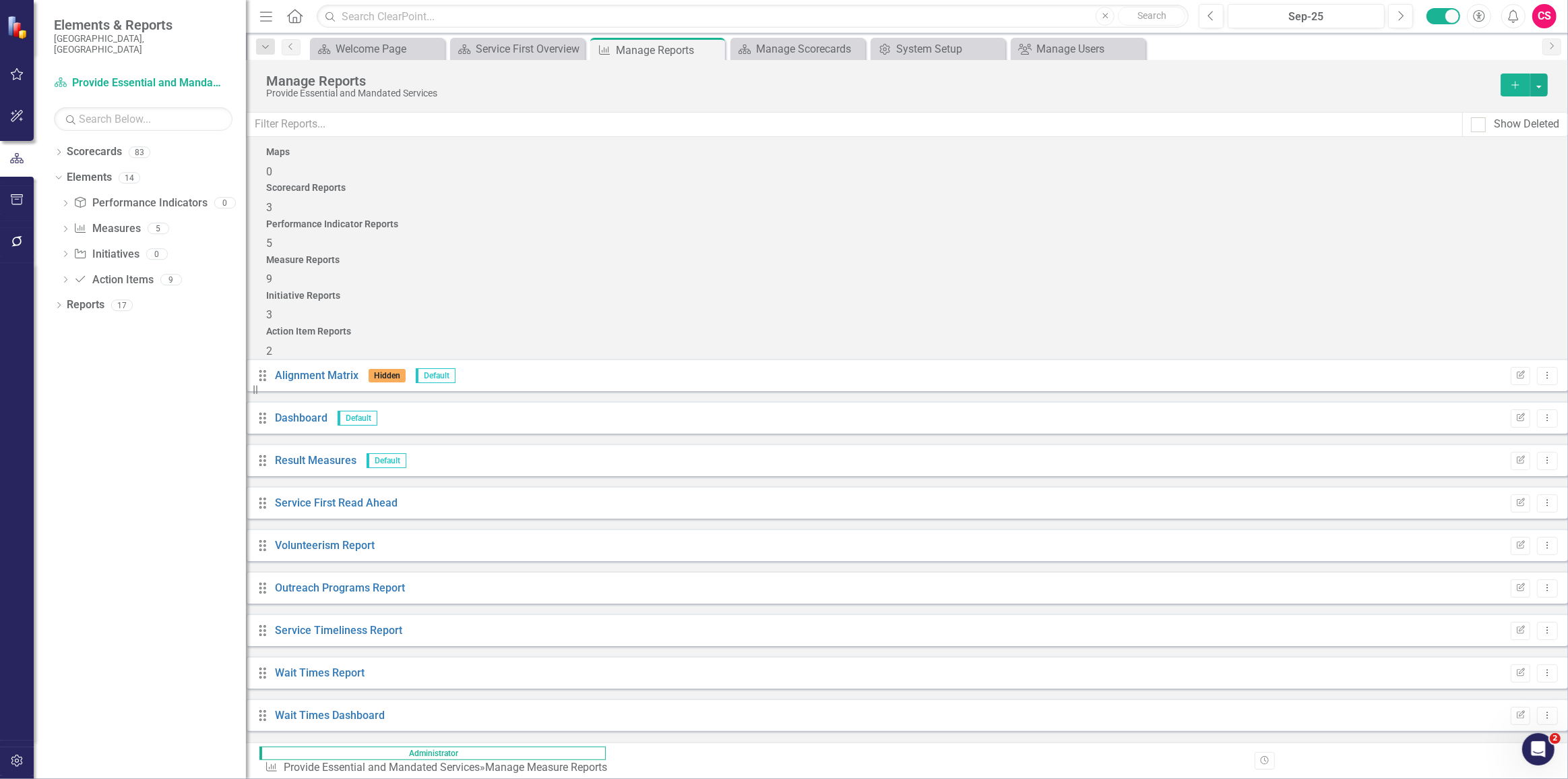
click at [1520, 82] on icon "Add" at bounding box center [1516, 85] width 12 height 9
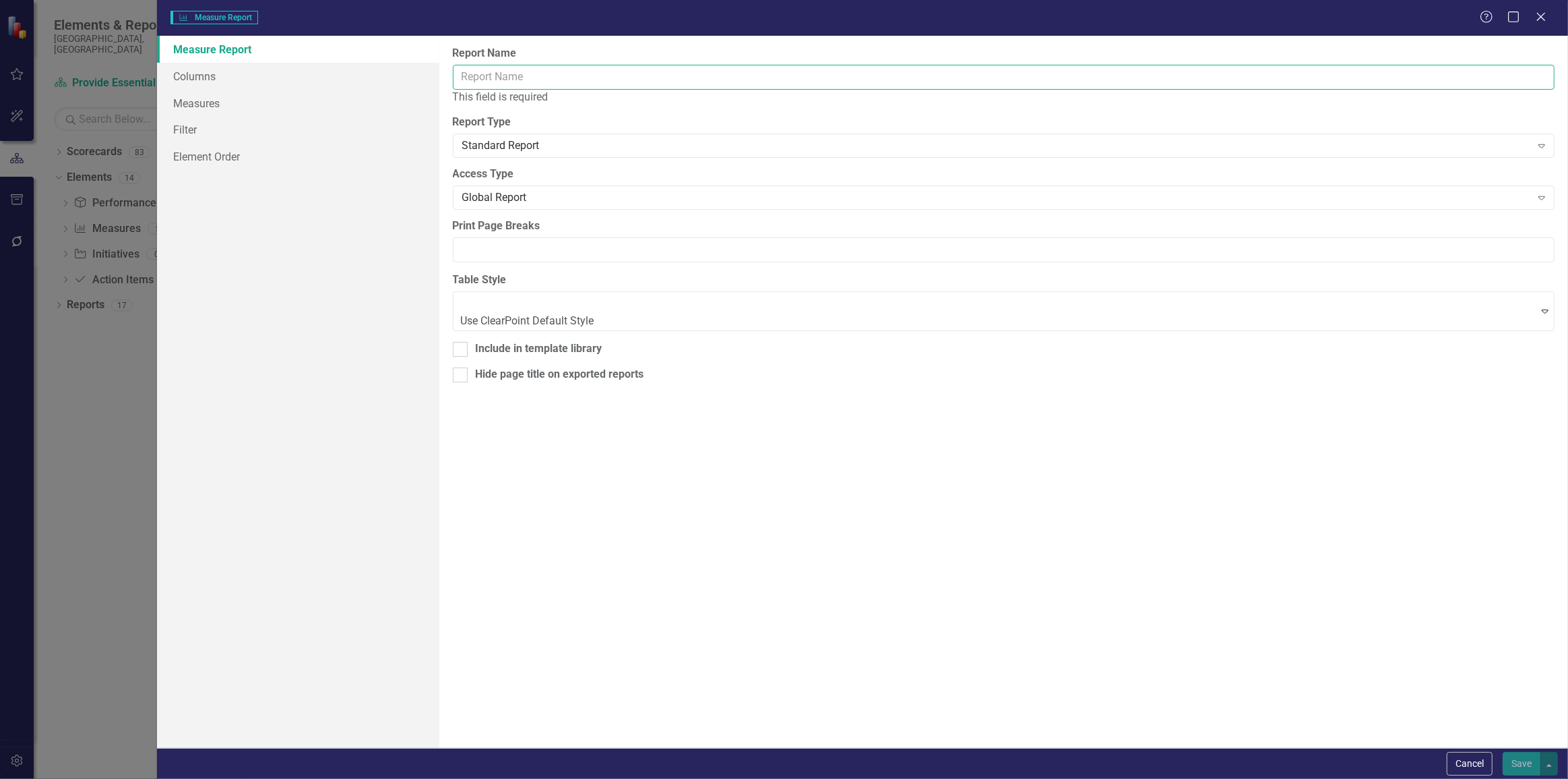
click at [738, 76] on input "Report Name" at bounding box center [1004, 77] width 1102 height 25
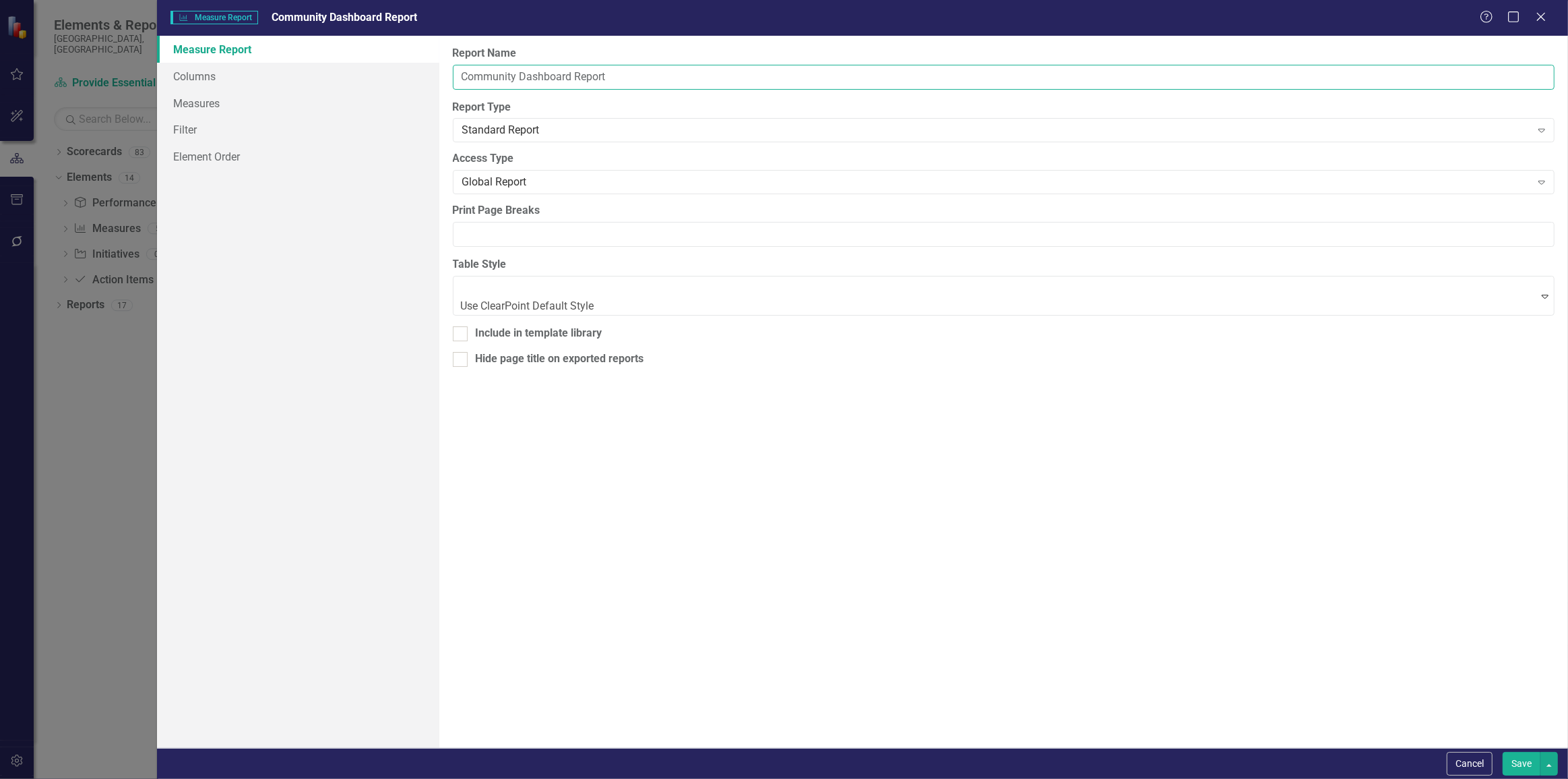
type input "Community Dashboard Report"
drag, startPoint x: 728, startPoint y: 75, endPoint x: 404, endPoint y: 76, distance: 324.0
click at [404, 76] on div "Measure Report Columns Measures Filter Element Order Report Name Community Dash…" at bounding box center [863, 391] width 1412 height 712
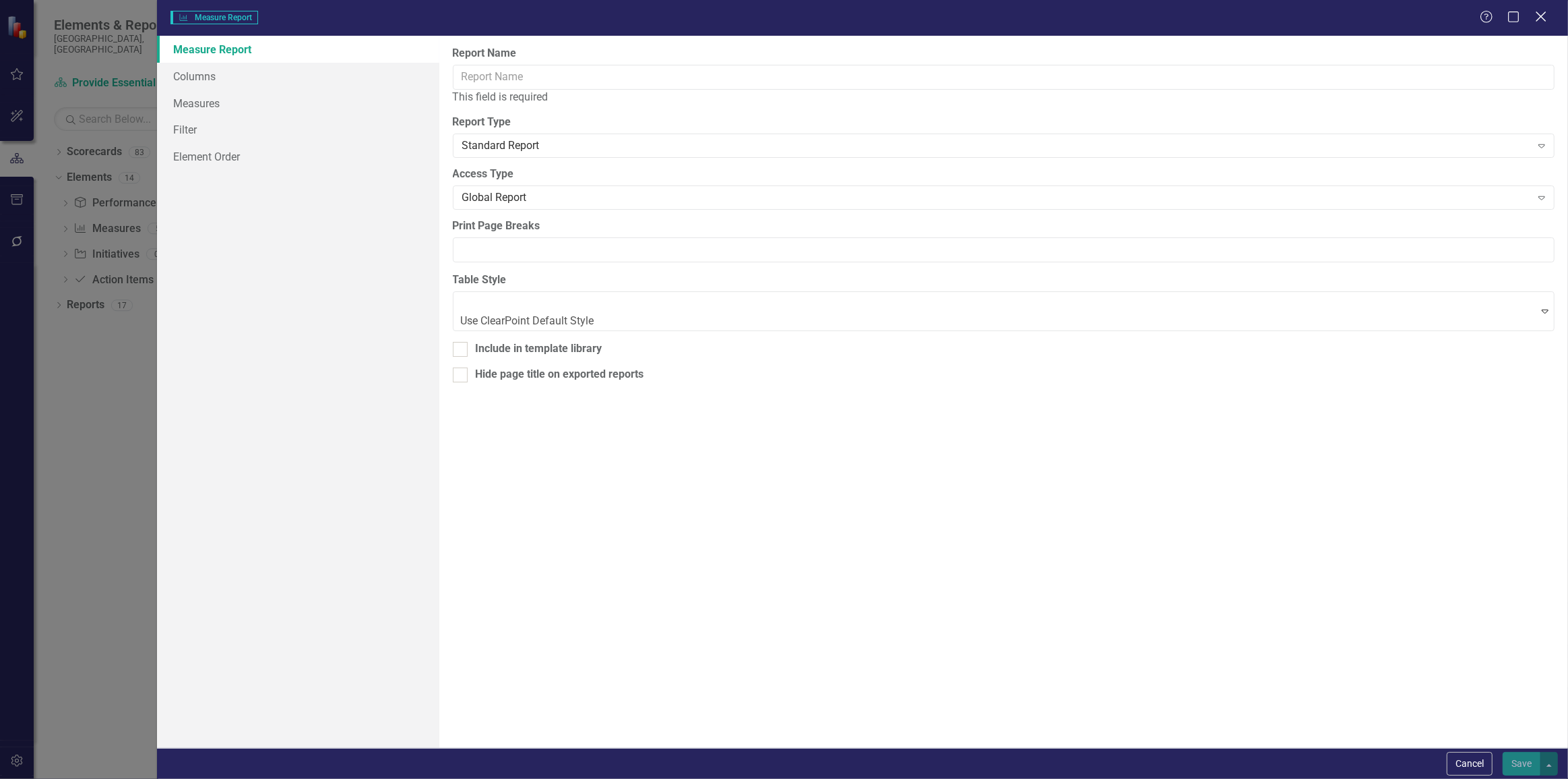
click at [1540, 13] on icon "Close" at bounding box center [1541, 17] width 17 height 13
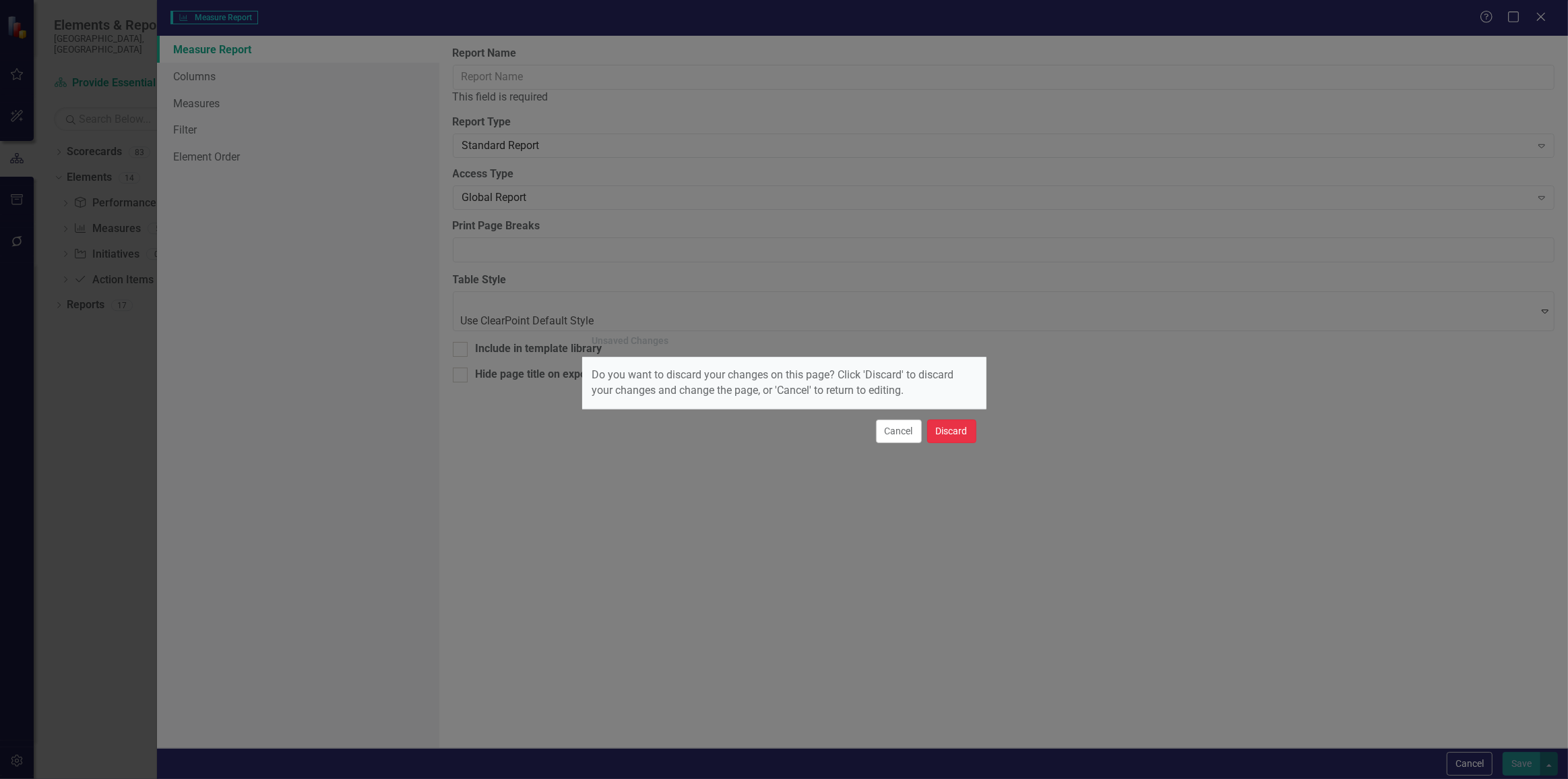
click at [958, 425] on button "Discard" at bounding box center [952, 431] width 50 height 23
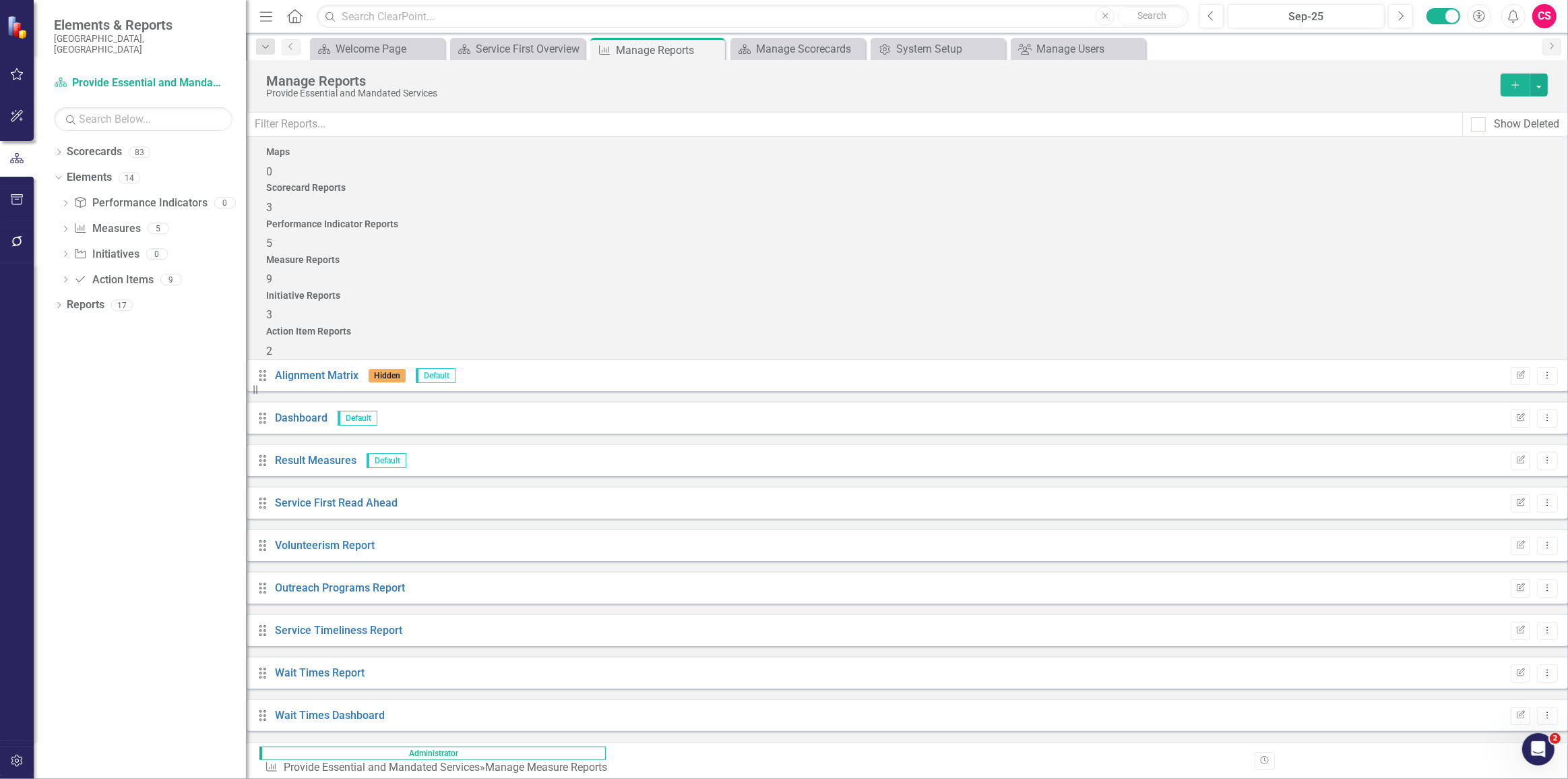
click at [838, 219] on div "Performance Indicator Reports 5" at bounding box center [906, 235] width 1282 height 33
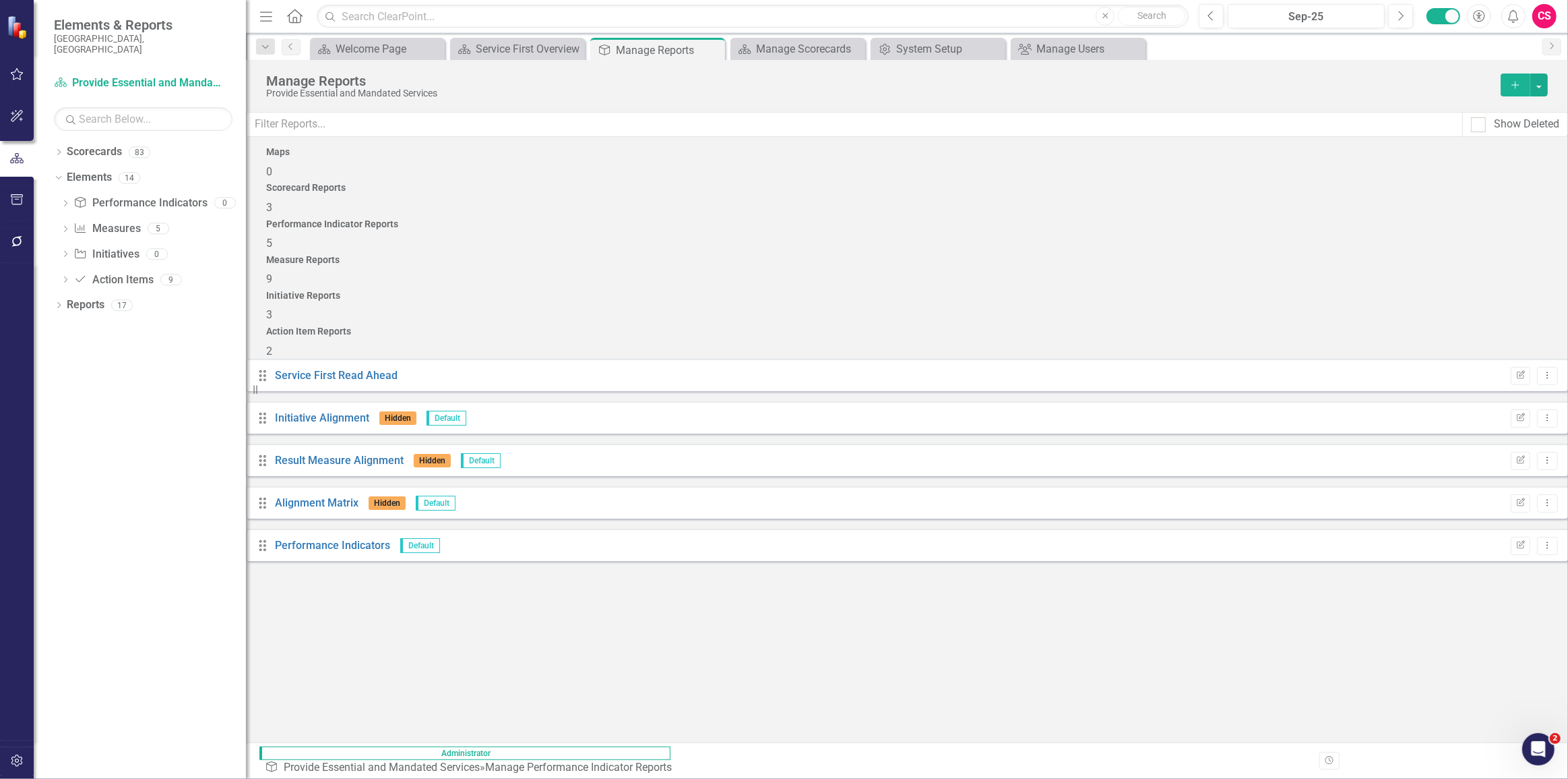
click at [1516, 85] on icon "button" at bounding box center [1516, 84] width 7 height 7
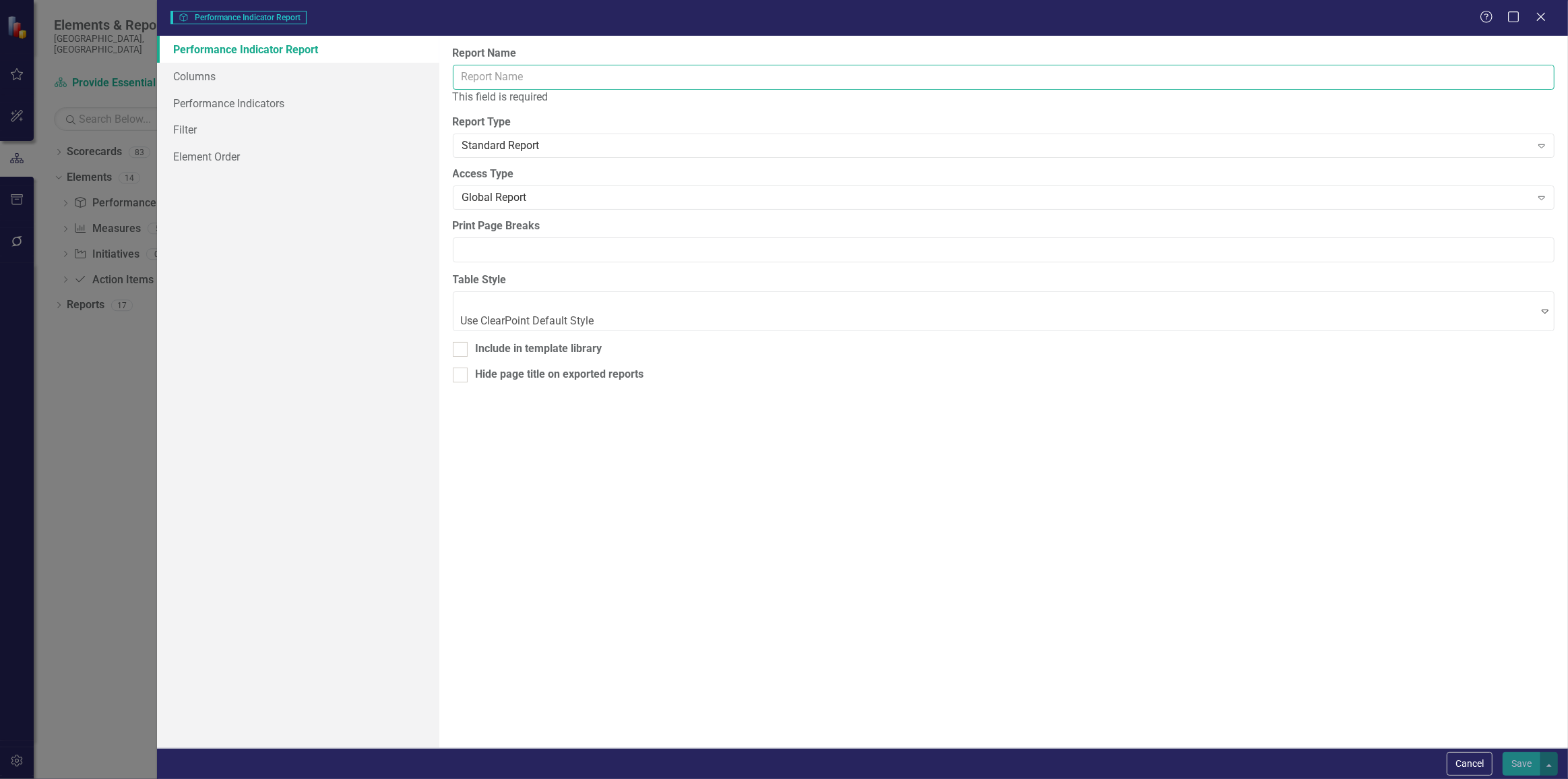
click at [631, 81] on input "Report Name" at bounding box center [1004, 77] width 1102 height 25
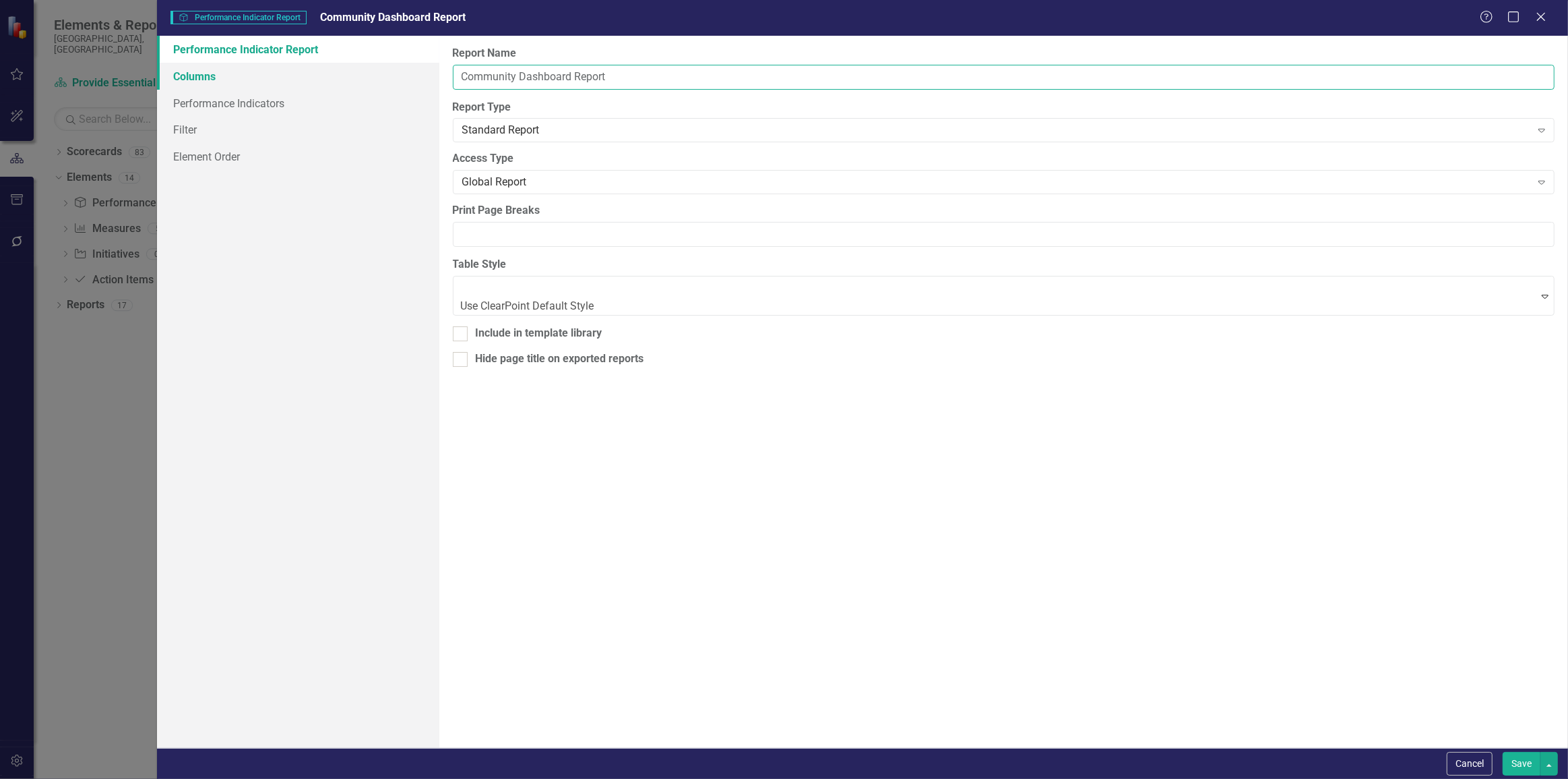
type input "Community Dashboard Report"
click at [357, 80] on link "Columns" at bounding box center [299, 76] width 283 height 27
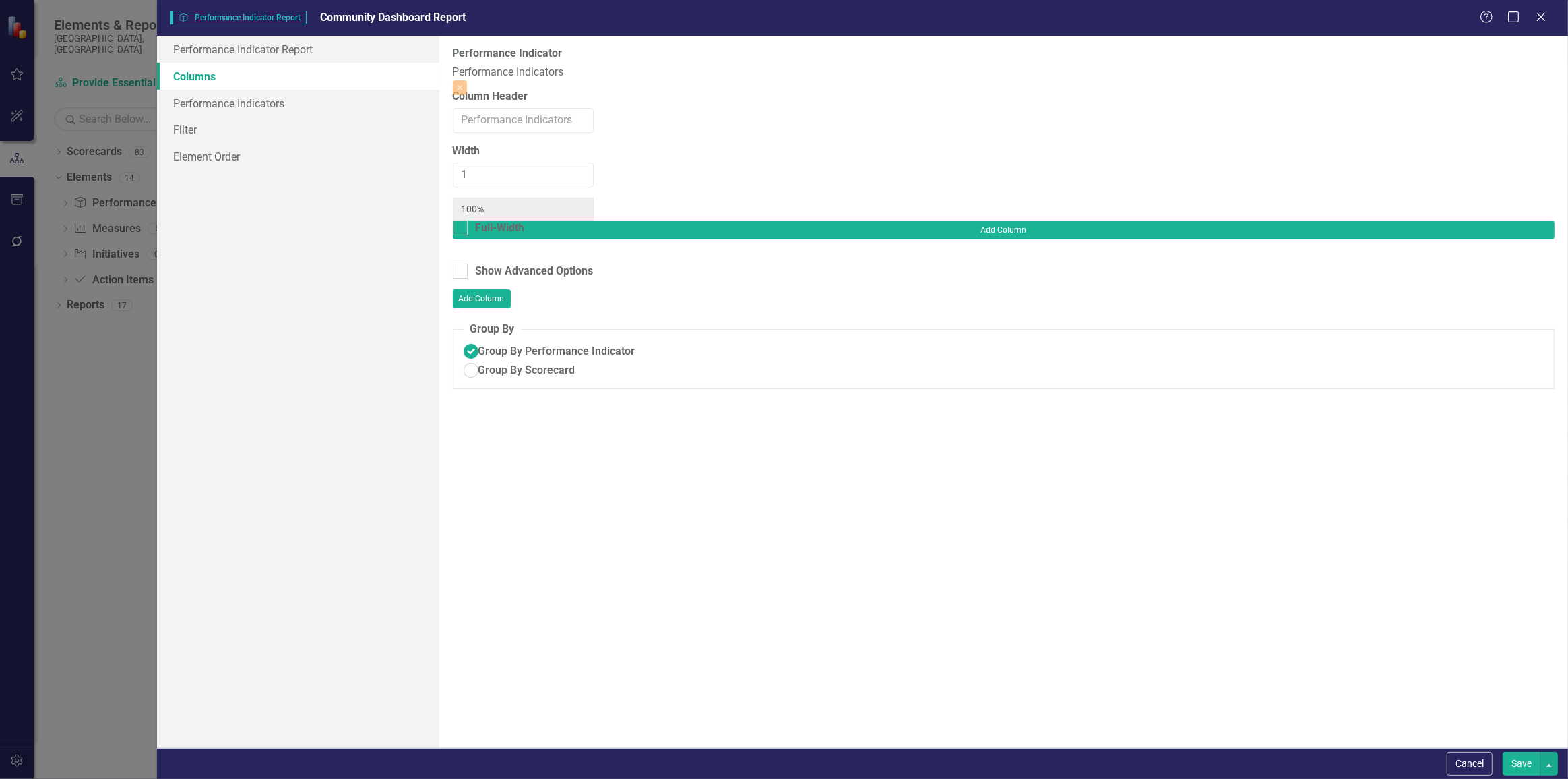
click at [1523, 220] on div "Add Column" at bounding box center [1004, 242] width 1102 height 43
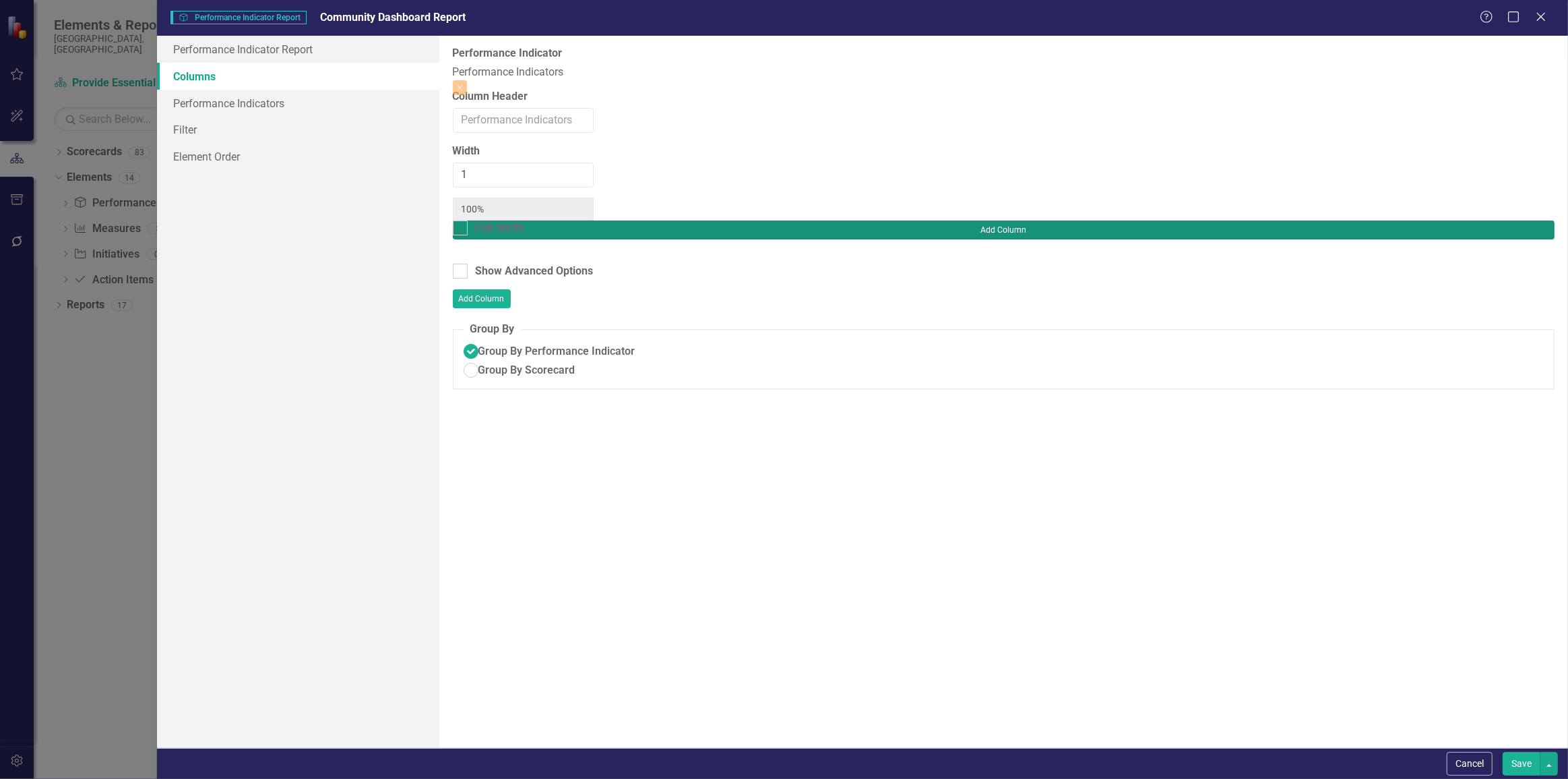
click at [1508, 220] on button "Add Column" at bounding box center [1004, 229] width 1102 height 19
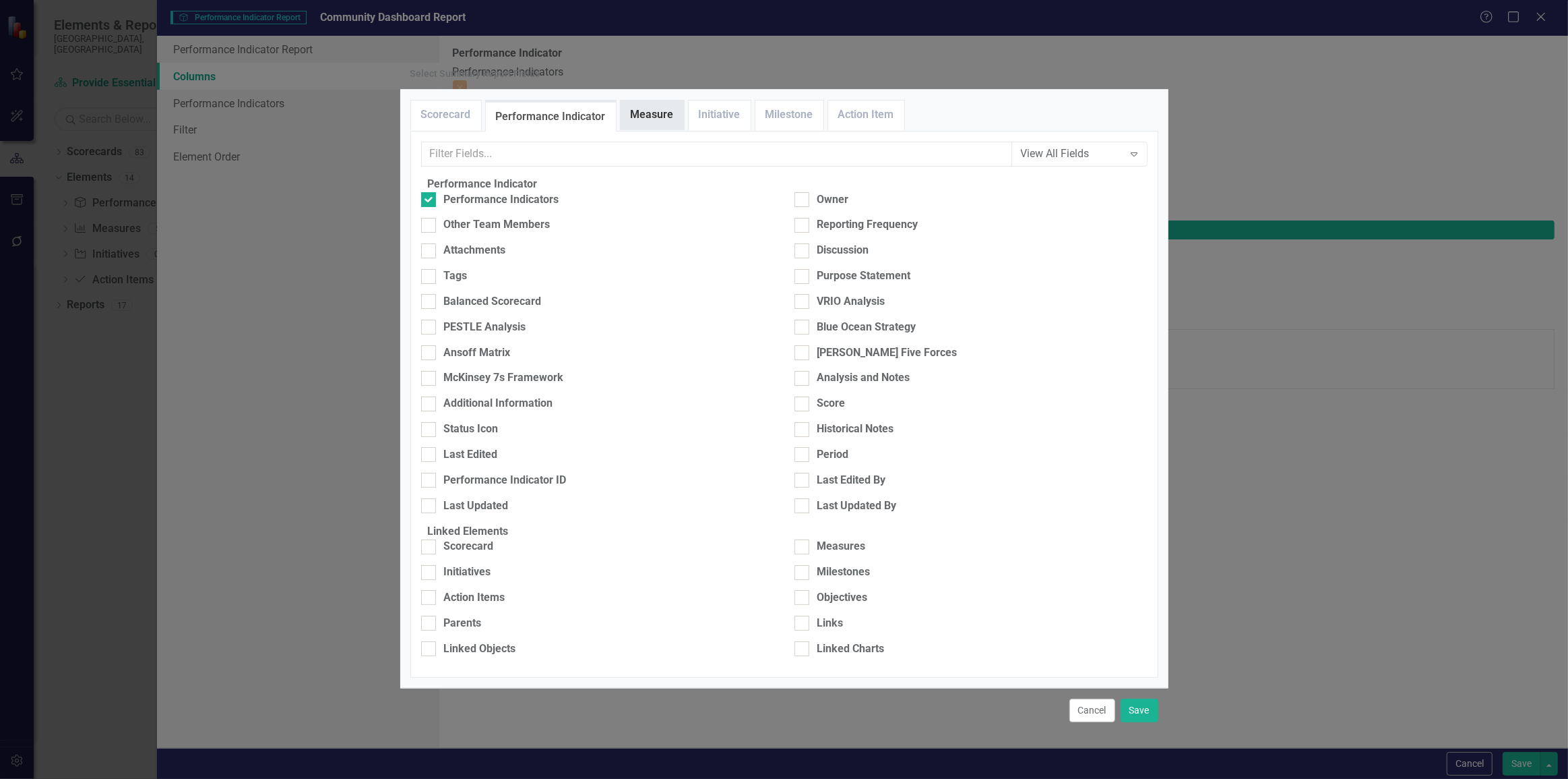
click at [659, 129] on link "Measure" at bounding box center [652, 114] width 64 height 29
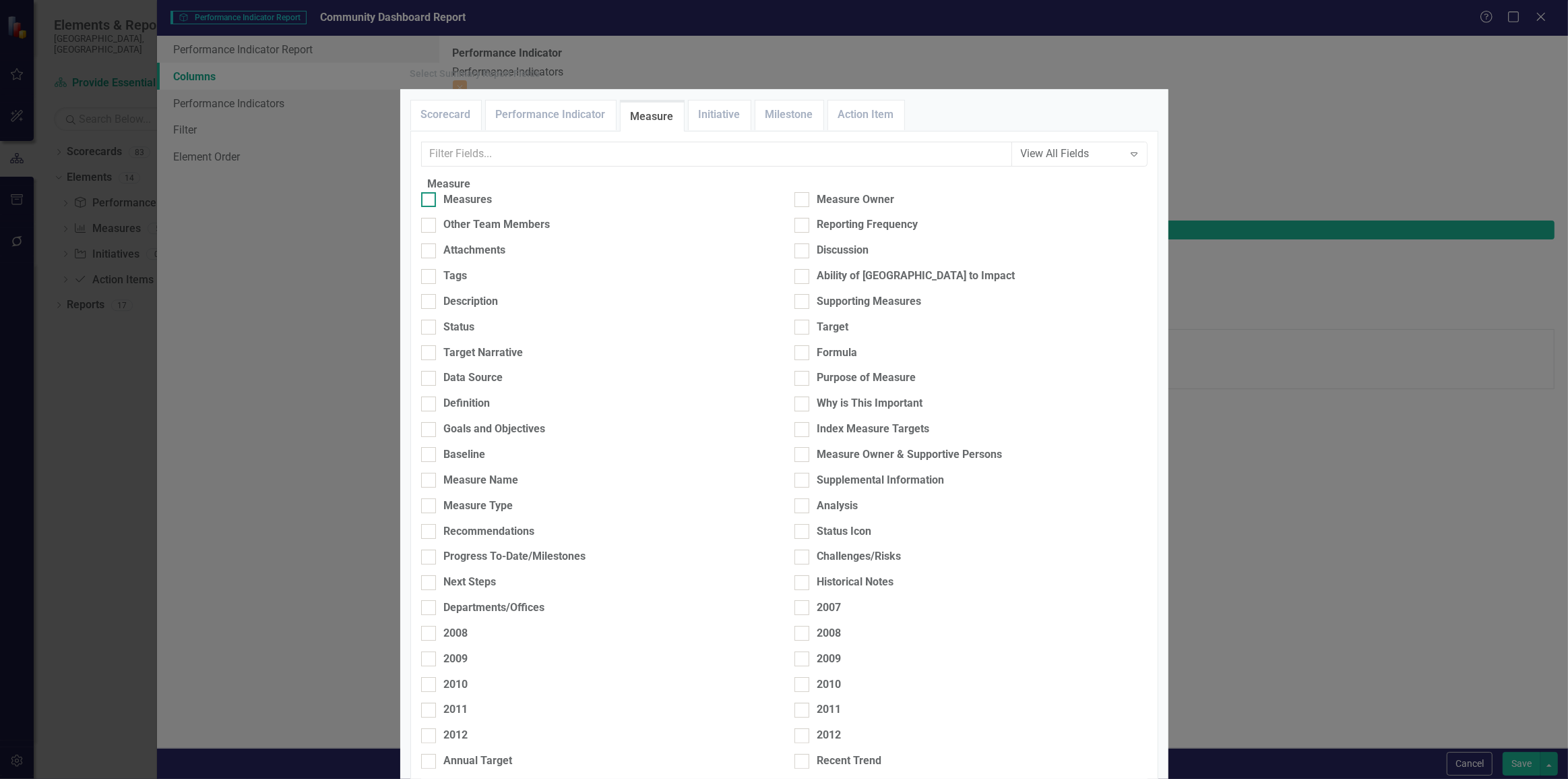
click at [492, 208] on div "Measures" at bounding box center [468, 199] width 49 height 16
click at [430, 201] on input "Measures" at bounding box center [425, 196] width 8 height 8
checkbox input "true"
click at [804, 411] on div "Why is This Important" at bounding box center [971, 404] width 353 height 16
click at [803, 405] on input "Why is This Important" at bounding box center [799, 400] width 8 height 8
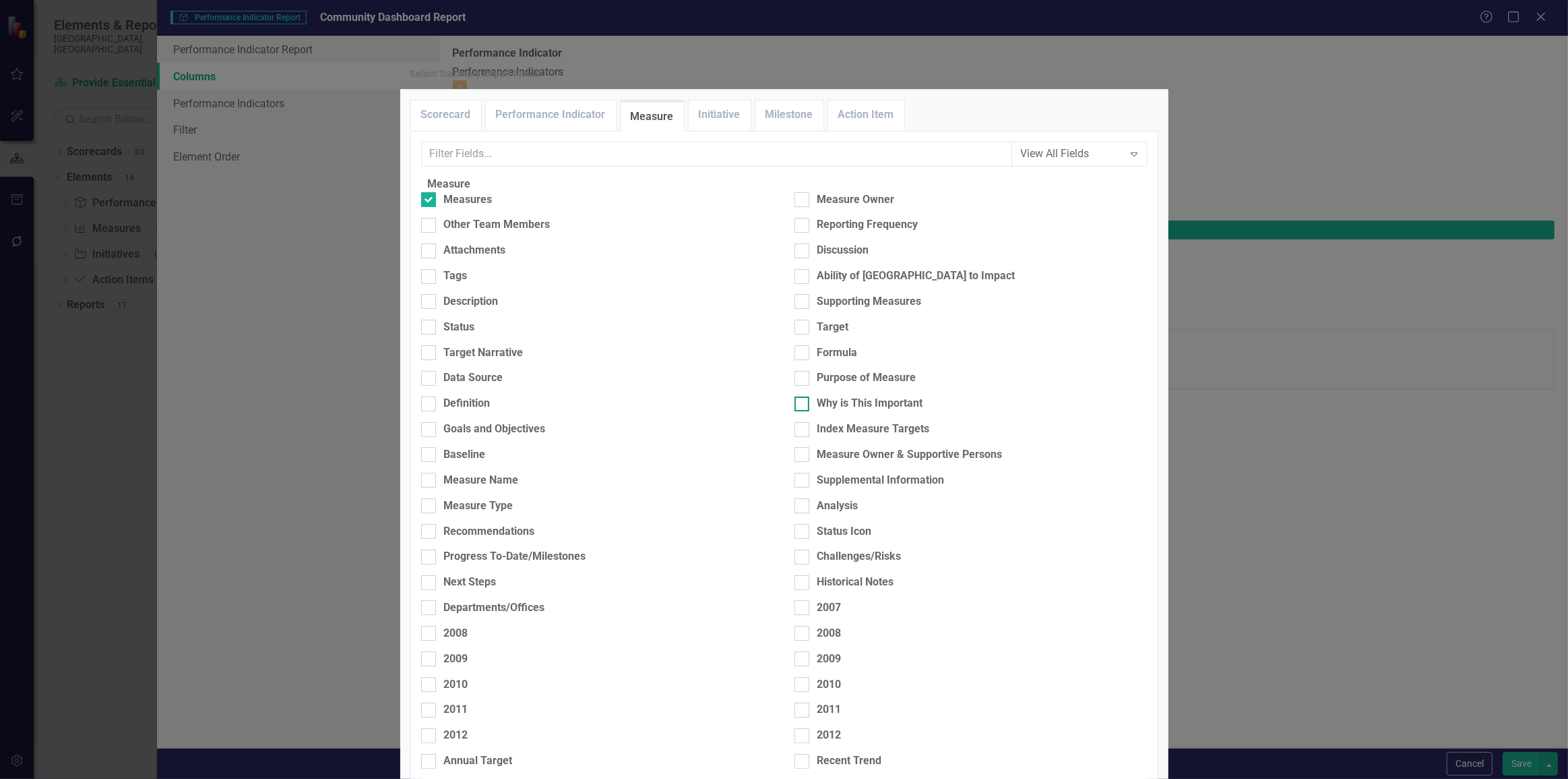
checkbox input "true"
click at [447, 411] on div "Definition" at bounding box center [597, 404] width 353 height 16
click at [430, 405] on input "Definition" at bounding box center [425, 400] width 8 height 8
checkbox input "true"
click at [805, 514] on div "Analysis" at bounding box center [971, 506] width 353 height 16
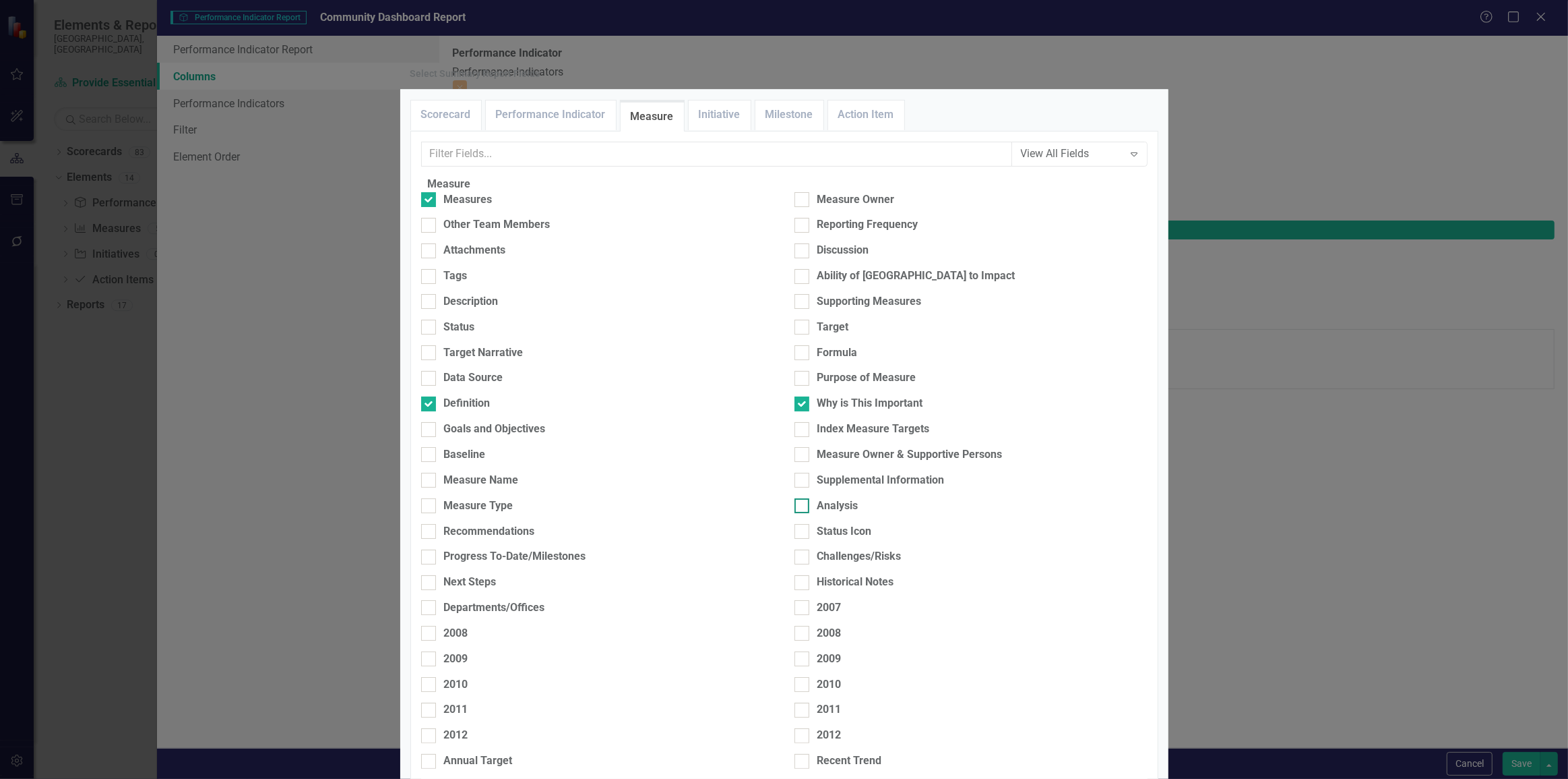
click at [803, 507] on input "Analysis" at bounding box center [799, 502] width 8 height 8
checkbox input "true"
type input "20%"
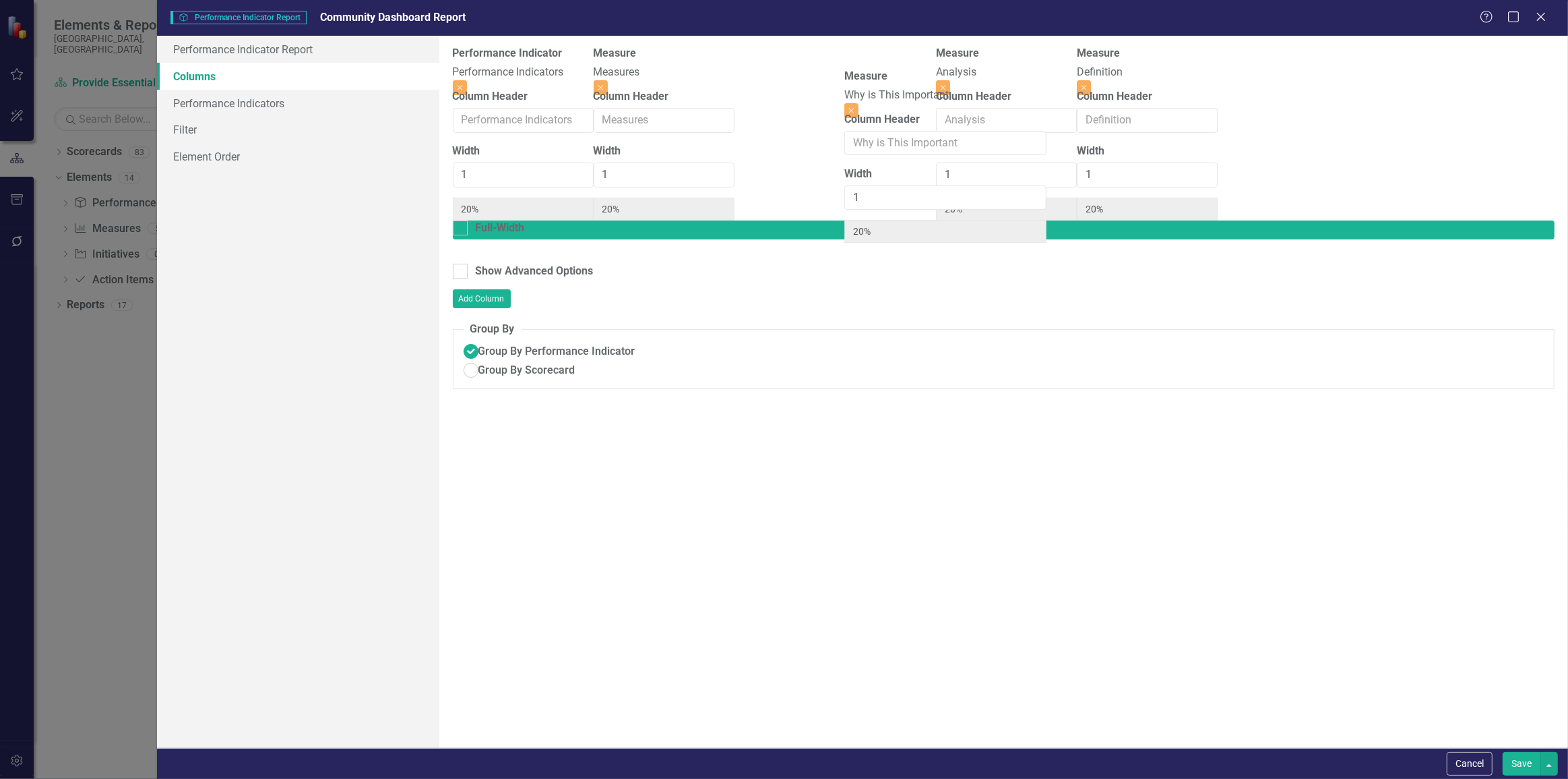
drag, startPoint x: 1354, startPoint y: 74, endPoint x: 939, endPoint y: 96, distance: 415.6
click at [939, 96] on div "Performance Indicator Performance Indicators Close Column Header Width 1 20% Fu…" at bounding box center [805, 133] width 704 height 174
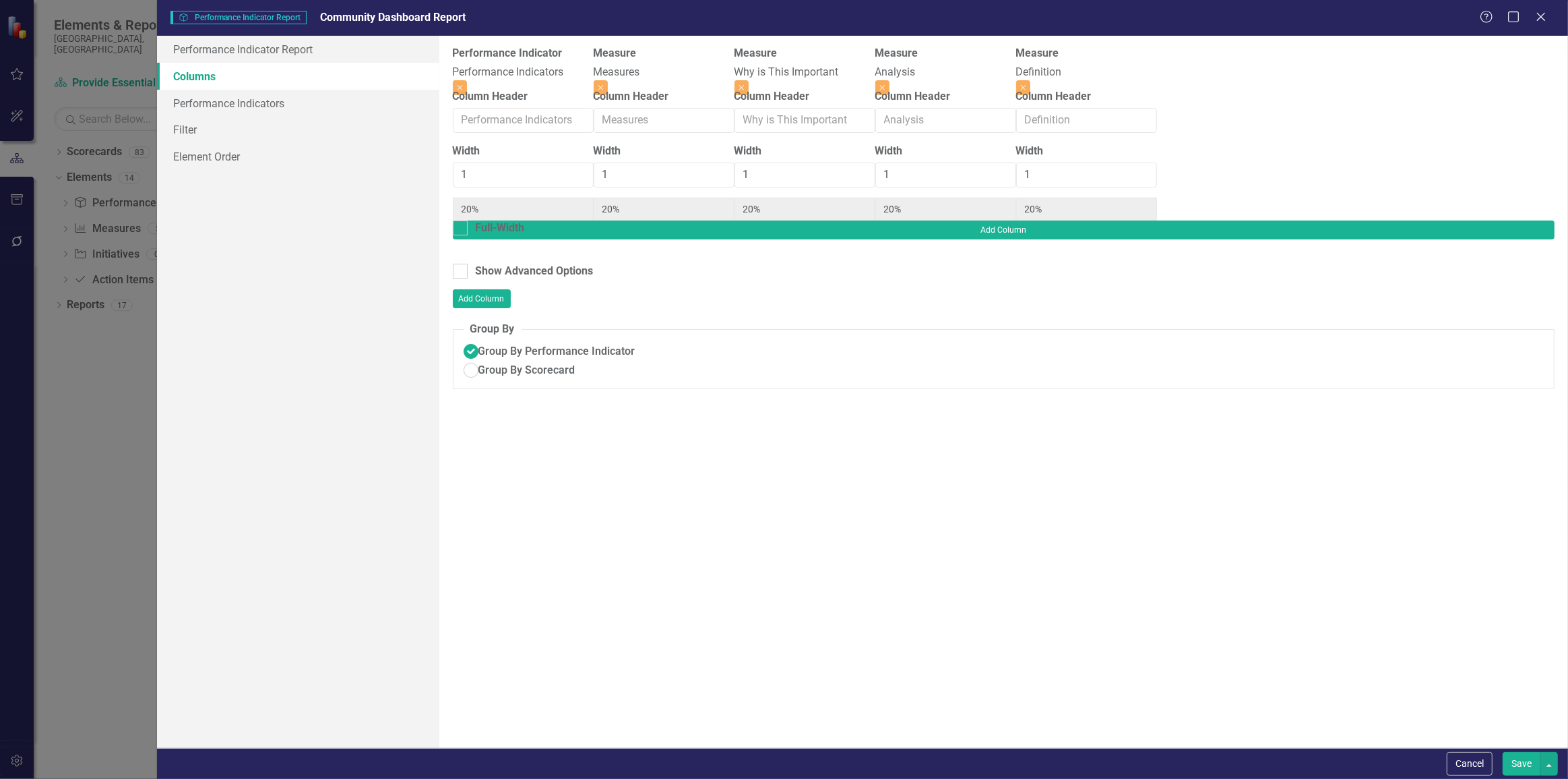
click at [1516, 769] on button "Save" at bounding box center [1522, 763] width 37 height 23
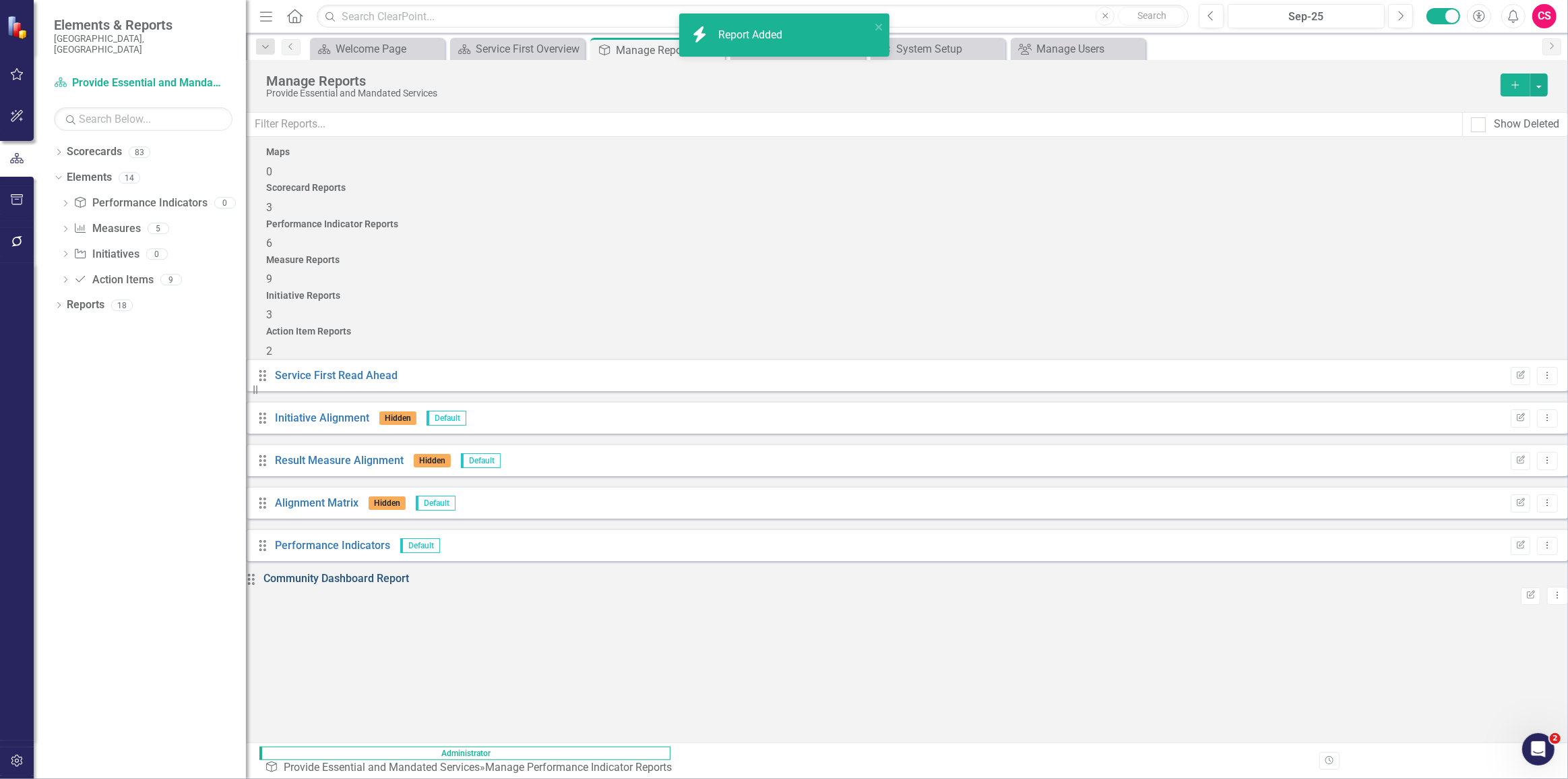
click at [409, 572] on link "Community Dashboard Report" at bounding box center [337, 579] width 146 height 13
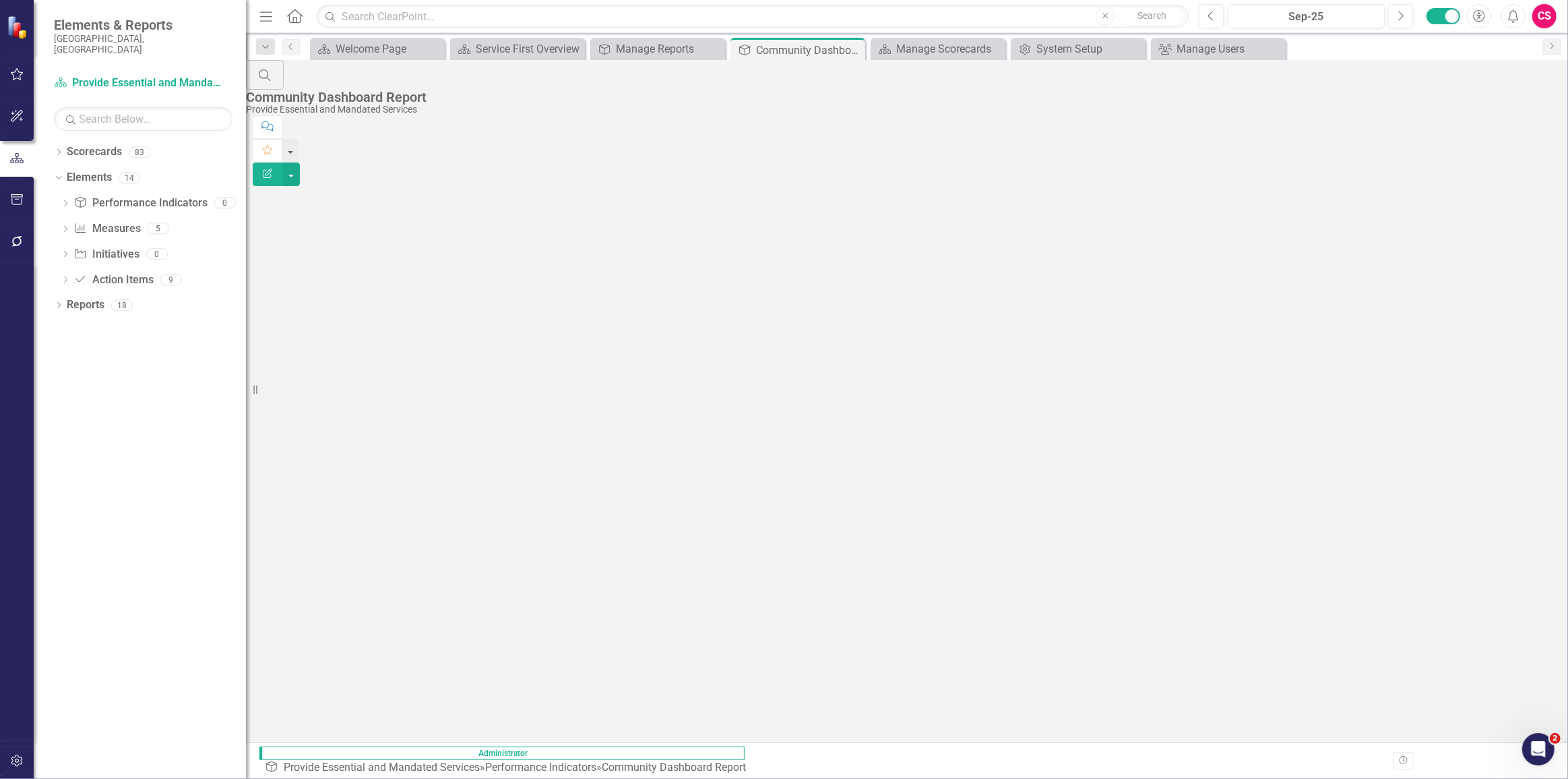
click at [283, 163] on button "Edit Report" at bounding box center [268, 174] width 30 height 23
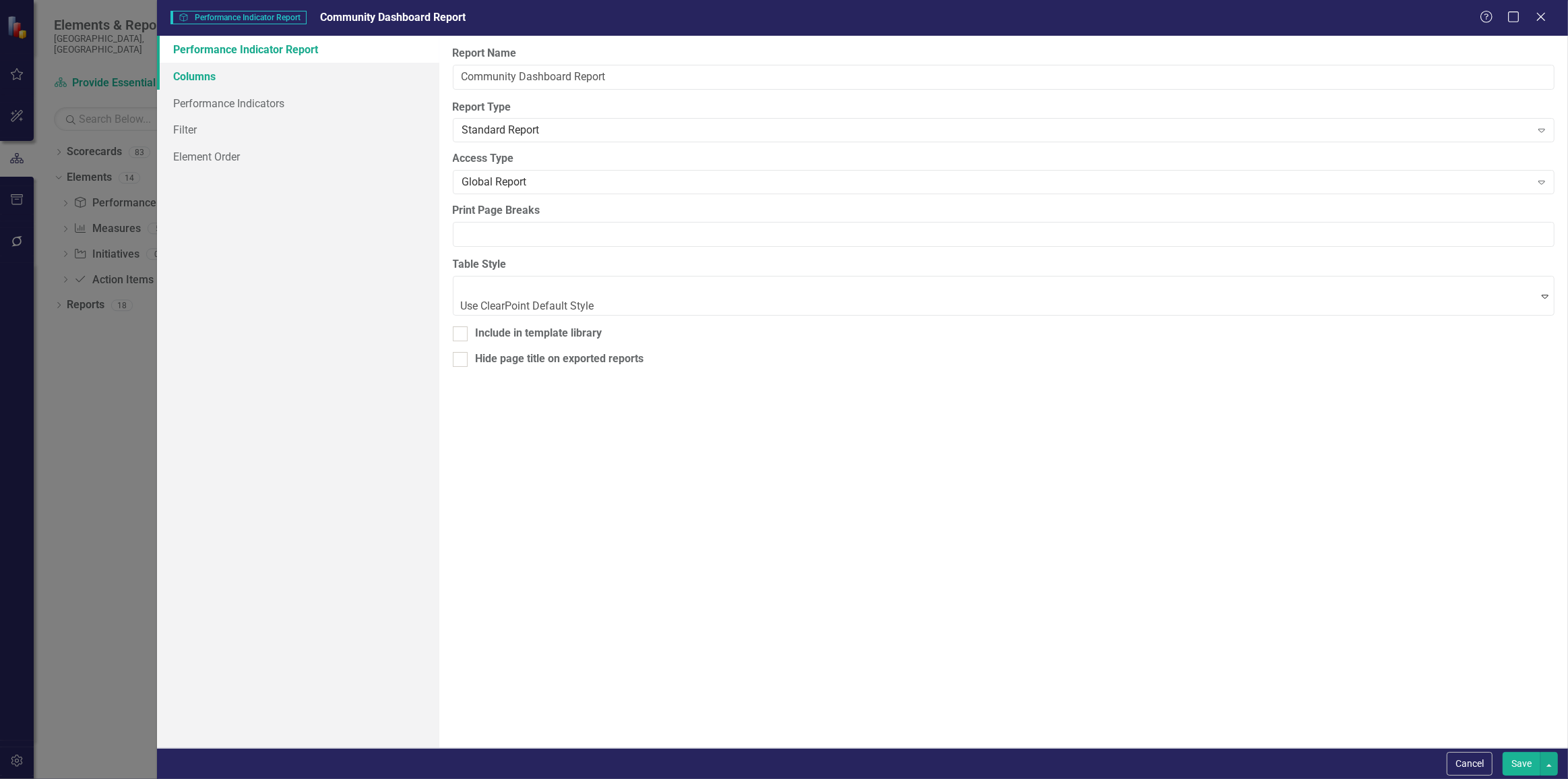
click at [370, 85] on link "Columns" at bounding box center [299, 76] width 283 height 27
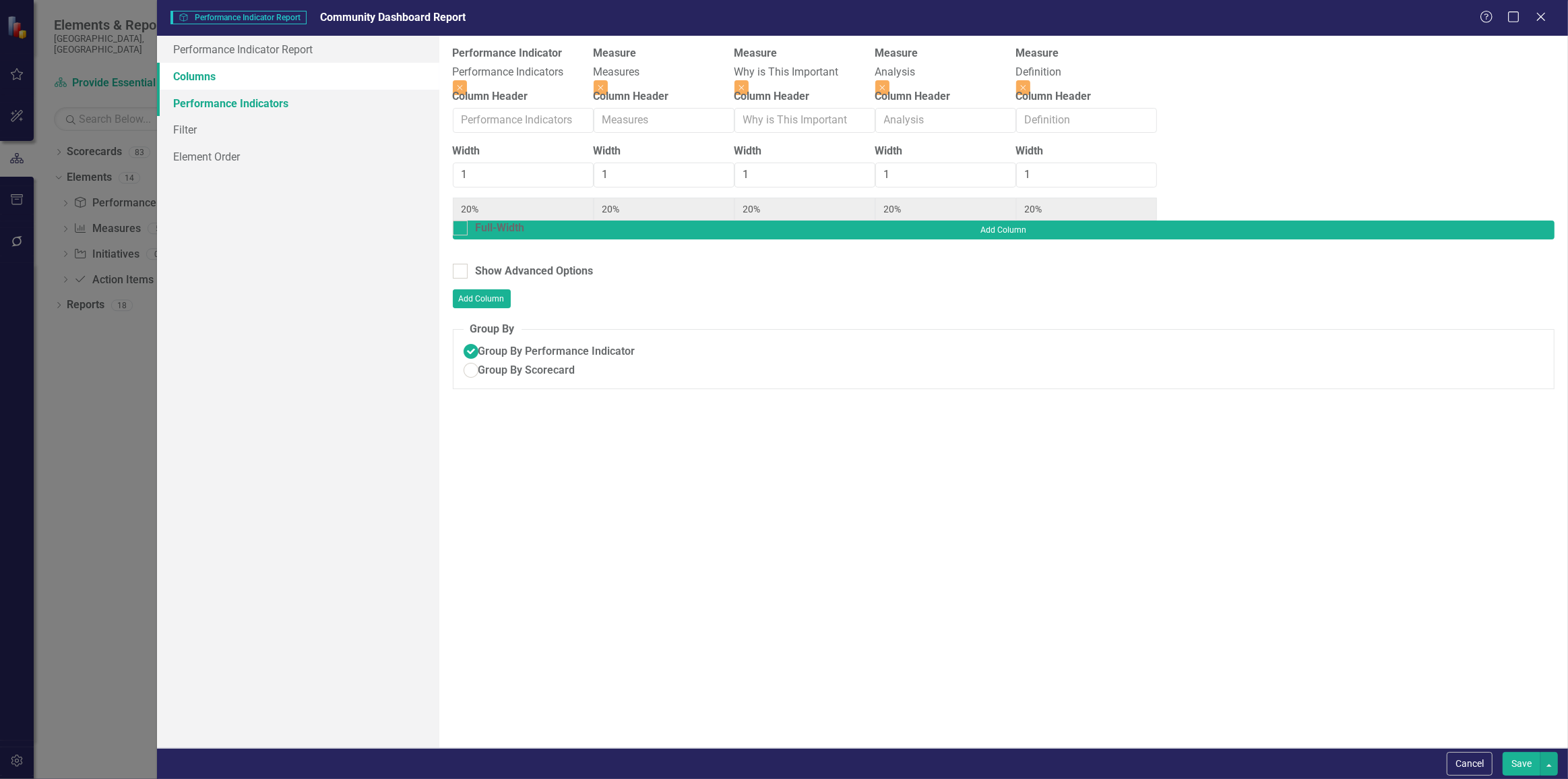
click at [331, 94] on link "Performance Indicators" at bounding box center [299, 103] width 283 height 27
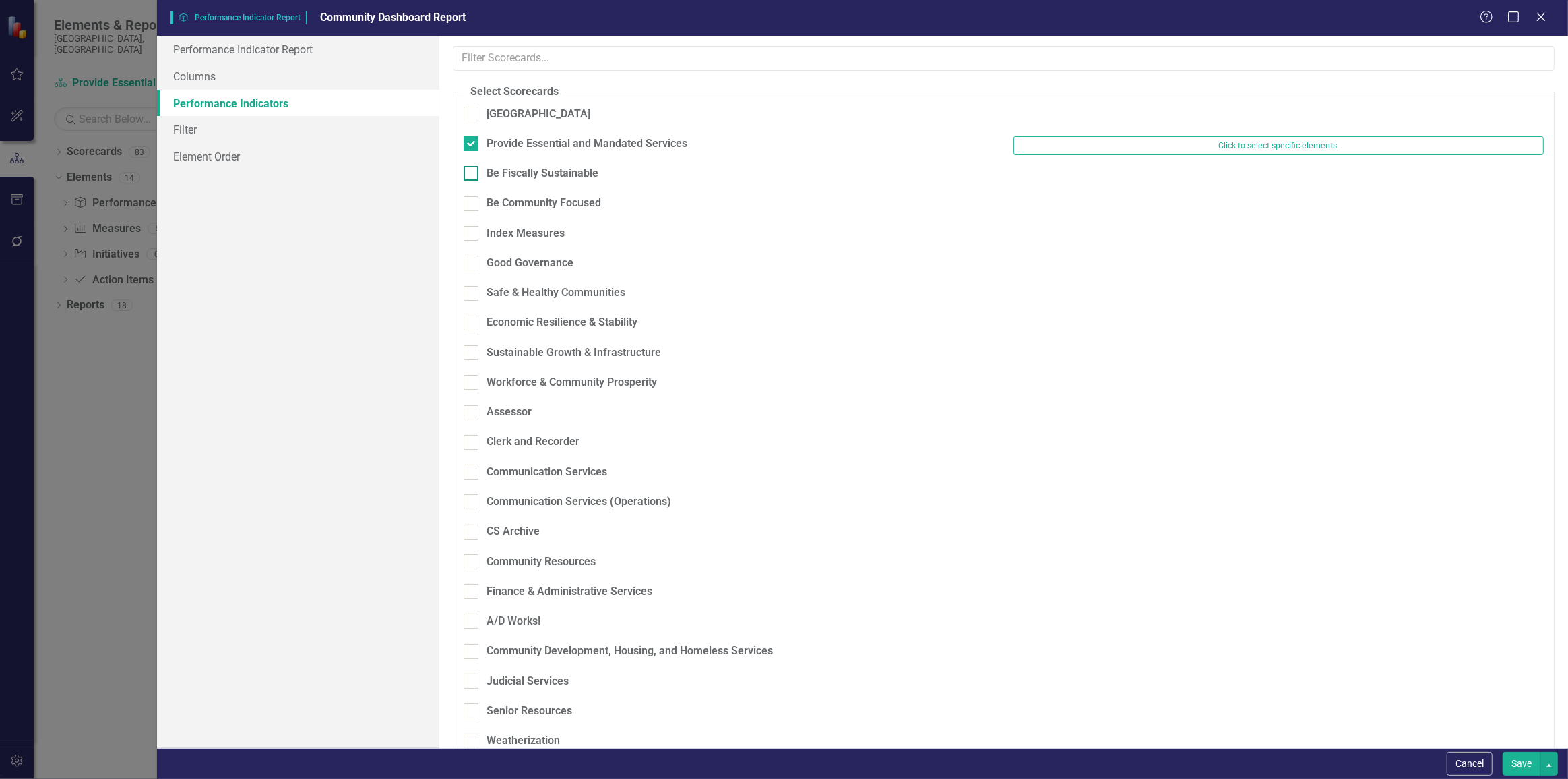
click at [536, 173] on div "Be Fiscally Sustainable" at bounding box center [543, 173] width 112 height 16
click at [473, 173] on input "Be Fiscally Sustainable" at bounding box center [467, 169] width 8 height 8
checkbox input "true"
click at [526, 198] on div "Be Community Focused" at bounding box center [544, 203] width 114 height 16
click at [473, 198] on input "Be Community Focused" at bounding box center [467, 200] width 8 height 8
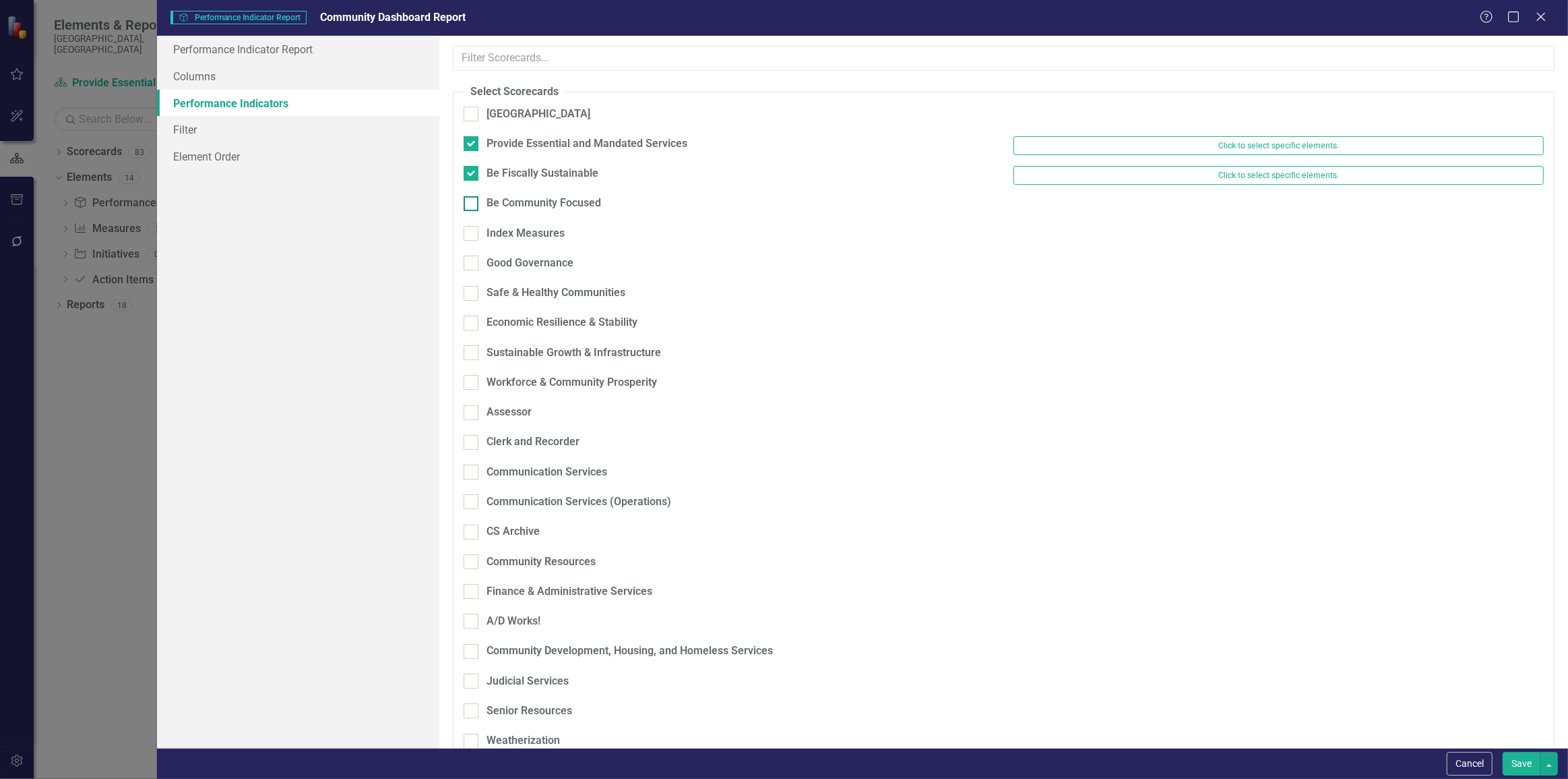
checkbox input "true"
click at [513, 226] on div "Index Measures" at bounding box center [526, 233] width 79 height 16
click at [473, 226] on input "Index Measures" at bounding box center [467, 229] width 8 height 8
checkbox input "true"
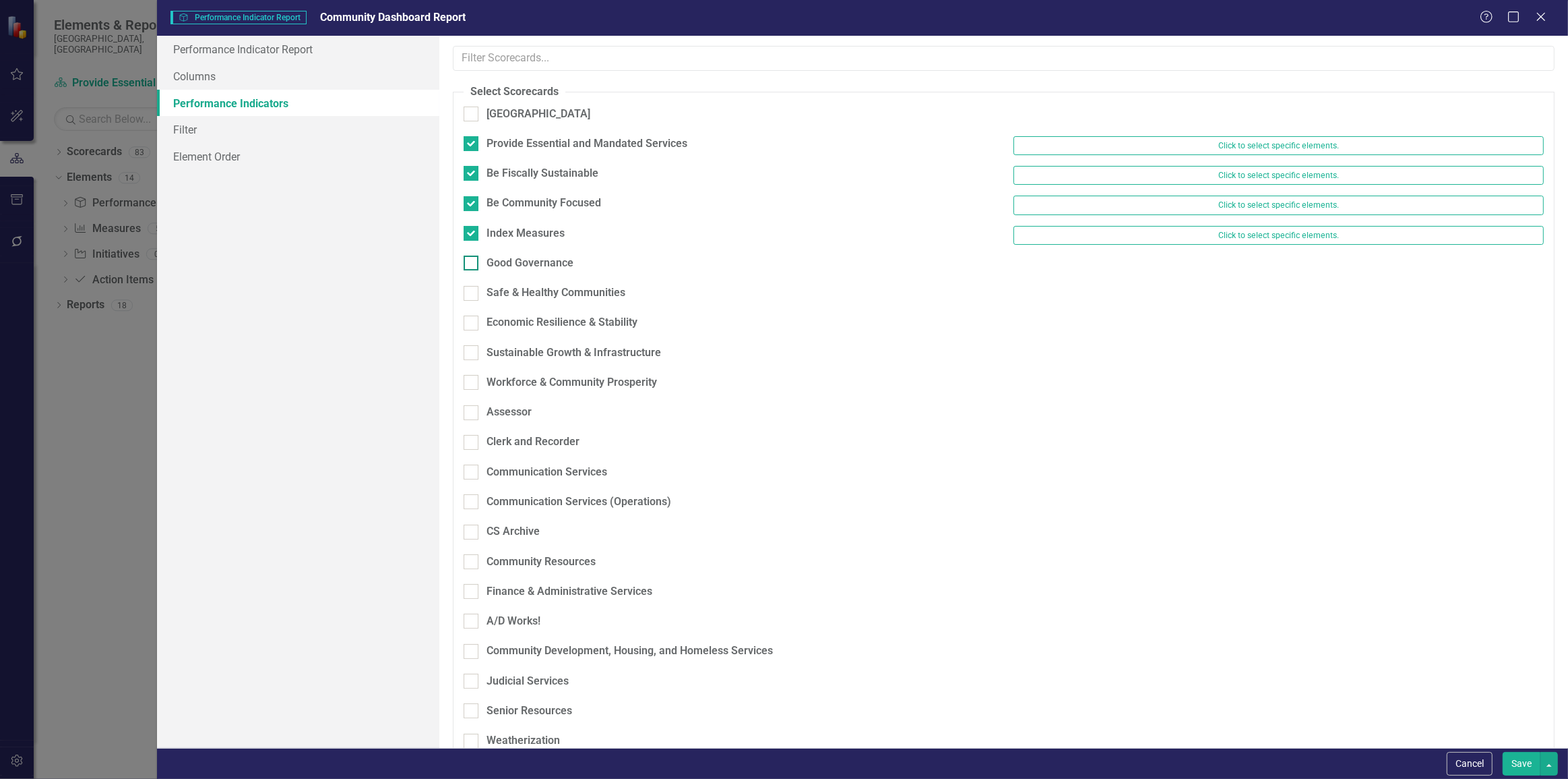
click at [502, 256] on div "Good Governance" at bounding box center [530, 263] width 87 height 16
click at [473, 256] on input "Good Governance" at bounding box center [467, 259] width 8 height 8
checkbox input "true"
click at [495, 286] on div "Safe & Healthy Communities" at bounding box center [556, 293] width 139 height 16
click at [473, 286] on input "Safe & Healthy Communities" at bounding box center [467, 289] width 8 height 8
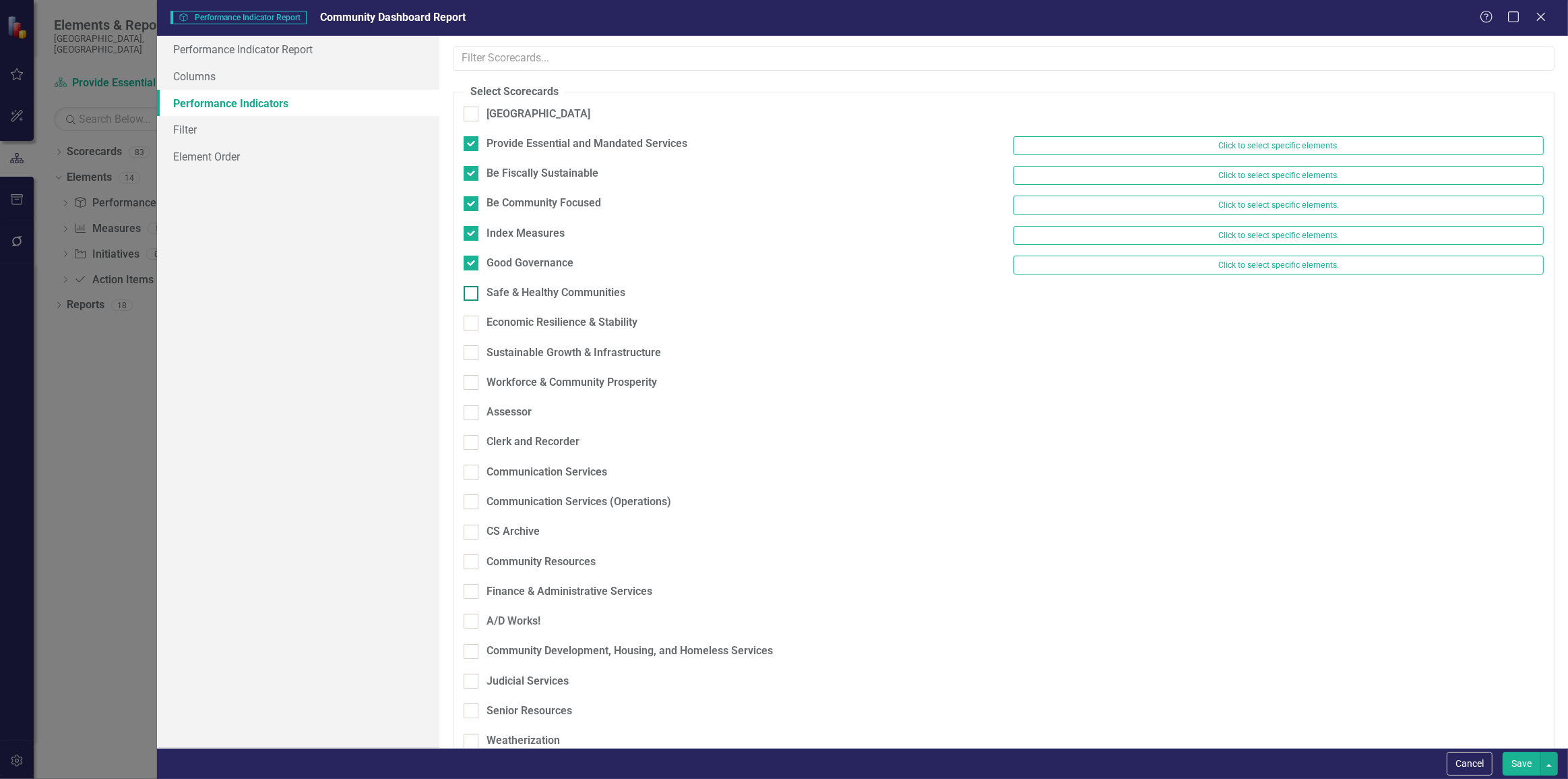
checkbox input "true"
click at [497, 319] on div "Economic Resilience & Stability" at bounding box center [562, 322] width 151 height 16
click at [473, 319] on input "Economic Resilience & Stability" at bounding box center [467, 319] width 8 height 8
checkbox input "true"
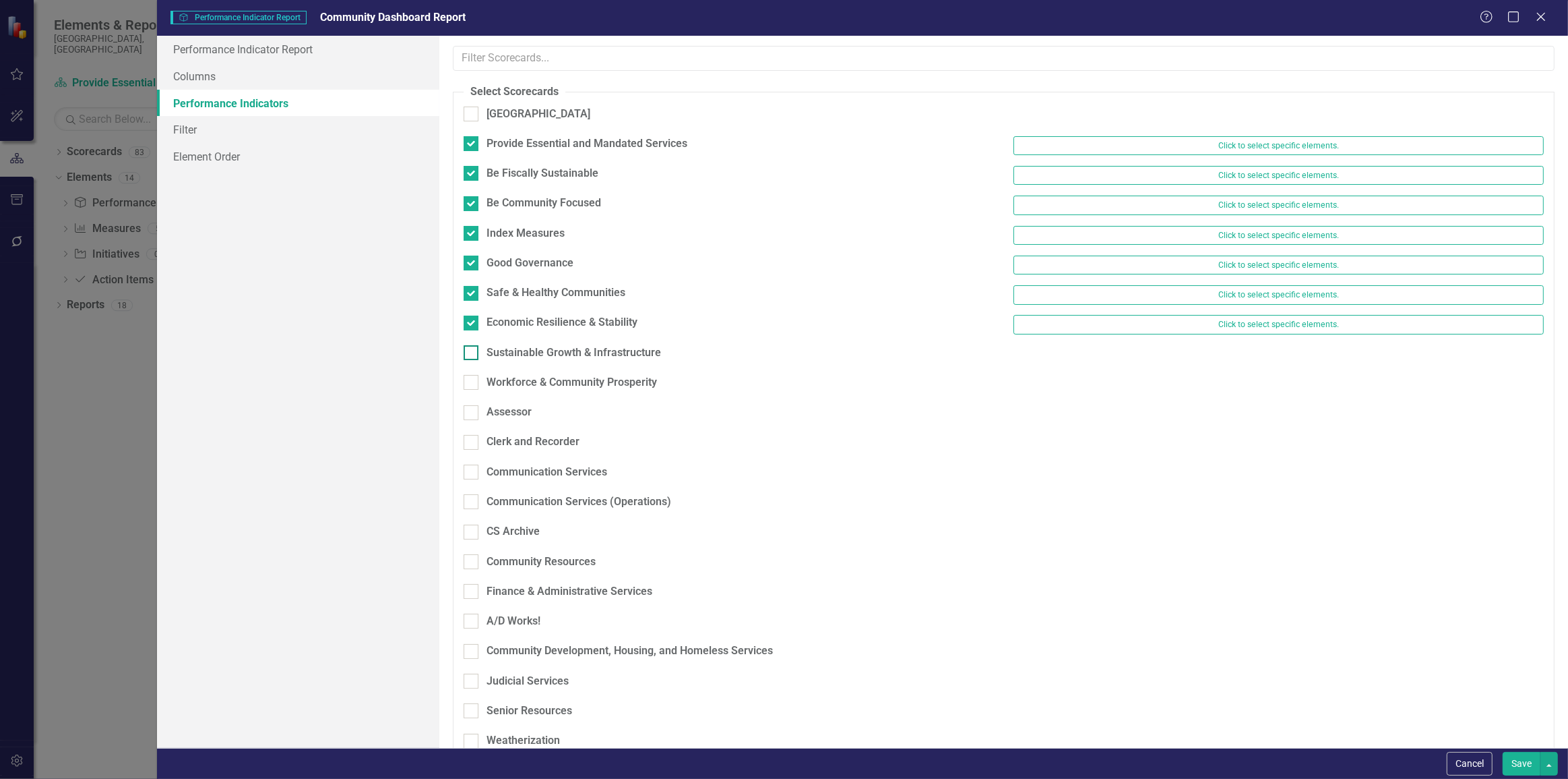
click at [499, 345] on div "Sustainable Growth & Infrastructure" at bounding box center [574, 353] width 174 height 16
click at [473, 345] on input "Sustainable Growth & Infrastructure" at bounding box center [467, 349] width 8 height 8
checkbox input "true"
click at [497, 375] on div "Workforce & Community Prosperity" at bounding box center [572, 382] width 170 height 16
click at [473, 375] on input "Workforce & Community Prosperity" at bounding box center [467, 378] width 8 height 8
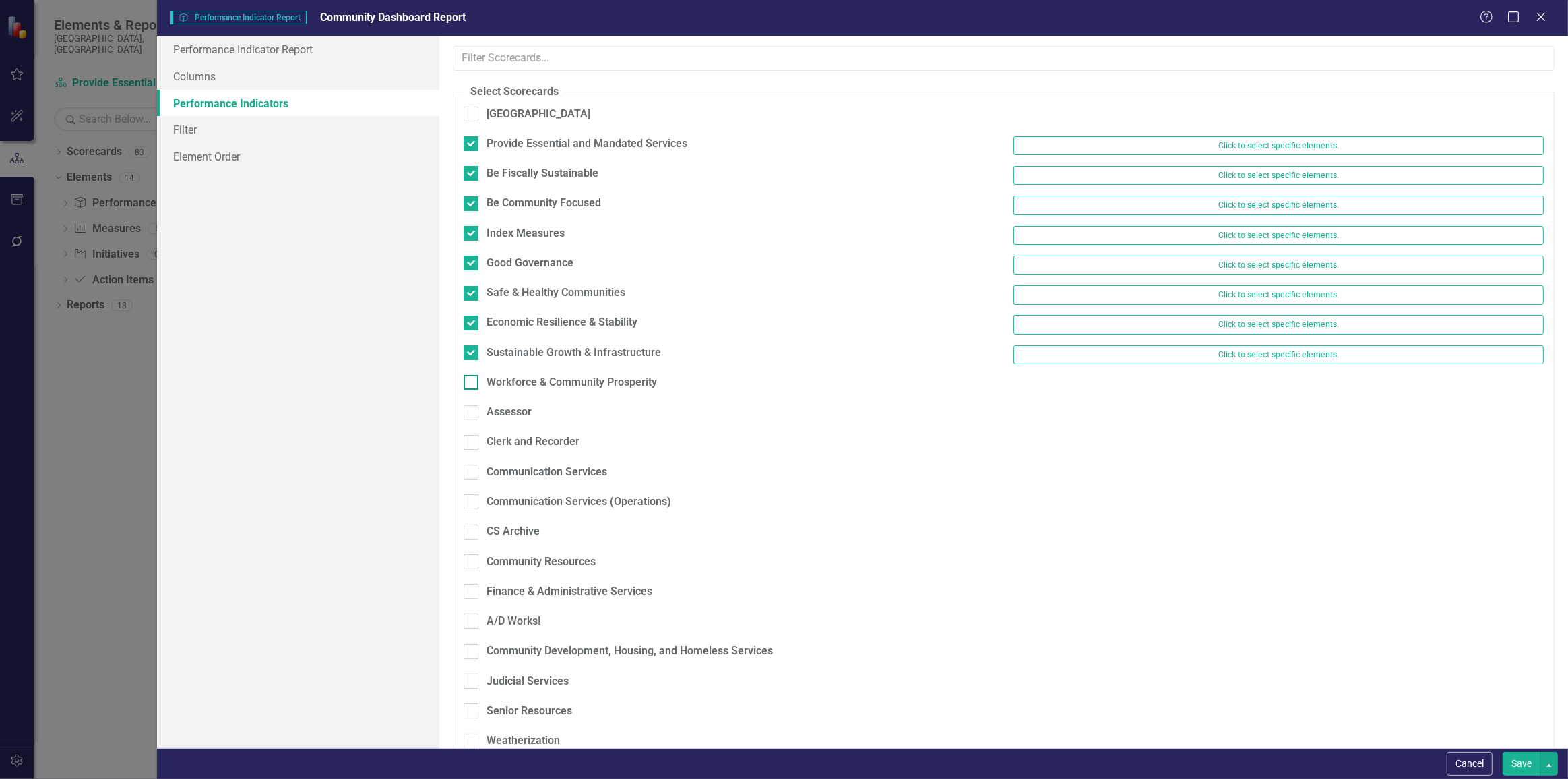
checkbox input "true"
click at [1525, 766] on button "Save" at bounding box center [1522, 763] width 37 height 23
